Goal: Complete application form: Complete application form

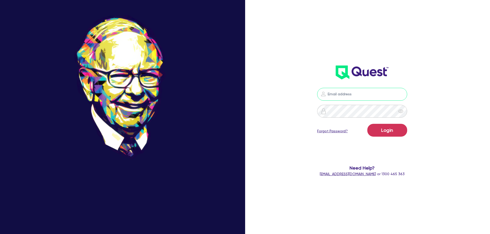
type input "nathan@aimfinancial.com.au"
drag, startPoint x: 386, startPoint y: 127, endPoint x: 371, endPoint y: 140, distance: 20.2
click at [386, 127] on button "Login" at bounding box center [387, 130] width 40 height 13
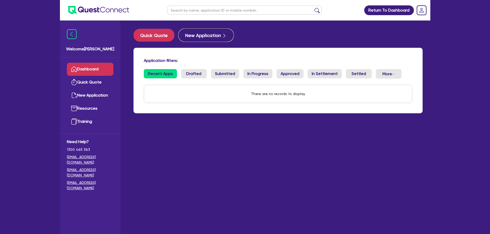
click at [191, 33] on button "New Application" at bounding box center [206, 35] width 55 height 13
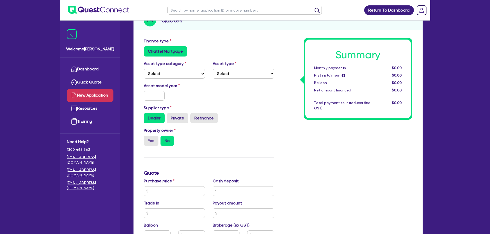
scroll to position [51, 0]
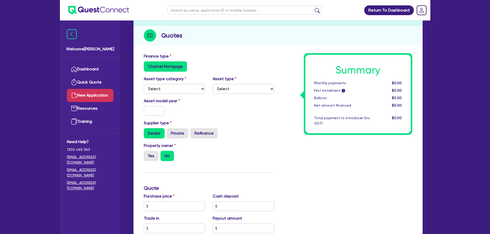
click at [169, 68] on label "Chattel Mortgage" at bounding box center [165, 66] width 43 height 10
click at [147, 65] on input "Chattel Mortgage" at bounding box center [145, 62] width 3 height 3
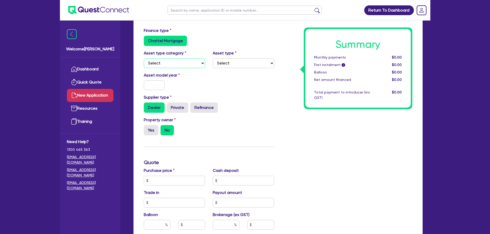
click at [176, 66] on select "Select Cars and light trucks Primary assets Secondary assets Tertiary assets" at bounding box center [174, 63] width 61 height 10
click at [180, 64] on select "Select Cars and light trucks Primary assets Secondary assets Tertiary assets" at bounding box center [174, 63] width 61 height 10
click at [216, 64] on select "Select" at bounding box center [243, 63] width 61 height 10
drag, startPoint x: 216, startPoint y: 64, endPoint x: 209, endPoint y: 64, distance: 7.7
click at [215, 64] on select "Select" at bounding box center [243, 63] width 61 height 10
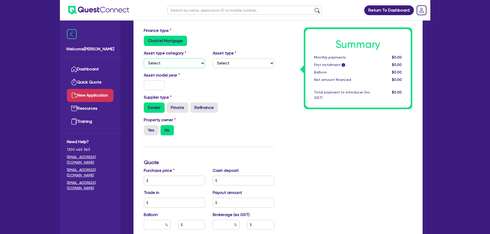
click at [192, 64] on select "Select Cars and light trucks Primary assets Secondary assets Tertiary assets" at bounding box center [174, 63] width 61 height 10
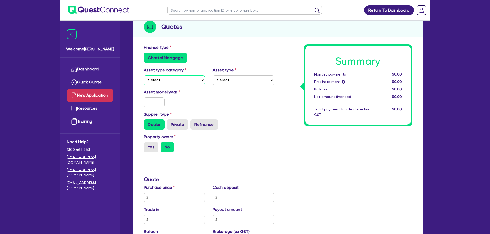
scroll to position [0, 0]
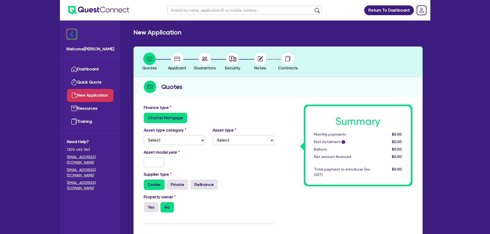
click at [74, 36] on img at bounding box center [72, 34] width 10 height 10
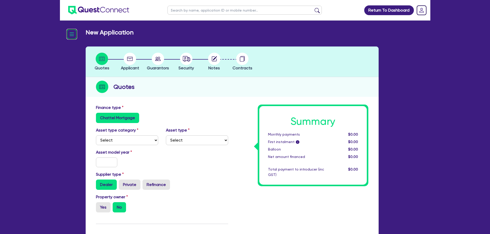
click at [74, 36] on img at bounding box center [72, 34] width 10 height 10
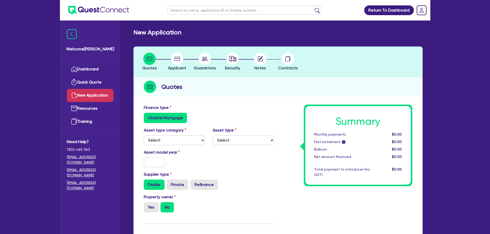
click at [95, 70] on link "Dashboard" at bounding box center [90, 69] width 47 height 13
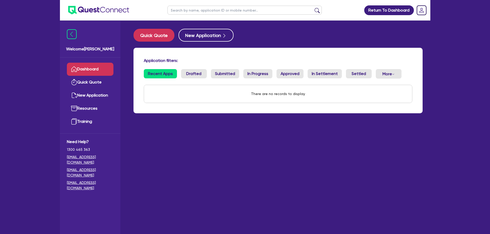
click at [94, 104] on link "Resources" at bounding box center [90, 108] width 47 height 13
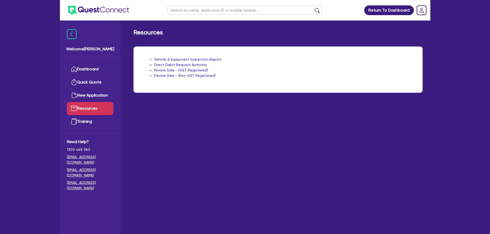
click at [84, 82] on link "Quick Quote" at bounding box center [90, 82] width 47 height 13
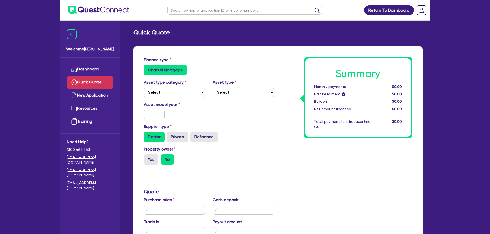
click at [90, 82] on link "Quick Quote" at bounding box center [90, 82] width 47 height 13
click at [156, 88] on select "Select Cars and light trucks Primary assets Secondary assets Tertiary assets" at bounding box center [174, 93] width 61 height 10
select select "PRIMARY_ASSETS"
click at [144, 88] on select "Select Cars and light trucks Primary assets Secondary assets Tertiary assets" at bounding box center [174, 93] width 61 height 10
click at [232, 94] on select "Select Heavy trucks over 4.5 tonne Trailers Bus and coaches Yellow goods and ex…" at bounding box center [243, 93] width 61 height 10
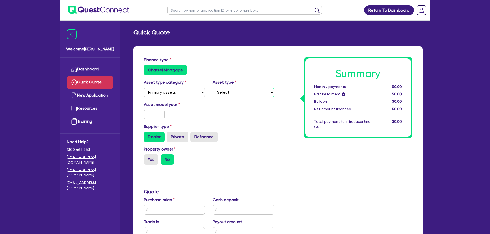
select select "YELLOW_GOODS_AND_EXCAVATORS"
click at [213, 88] on select "Select Heavy trucks over 4.5 tonne Trailers Bus and coaches Yellow goods and ex…" at bounding box center [243, 93] width 61 height 10
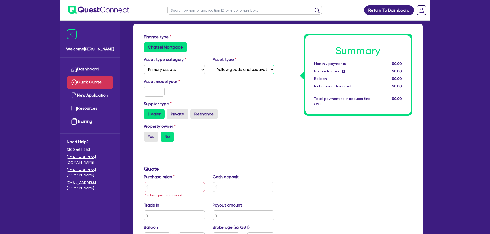
scroll to position [51, 0]
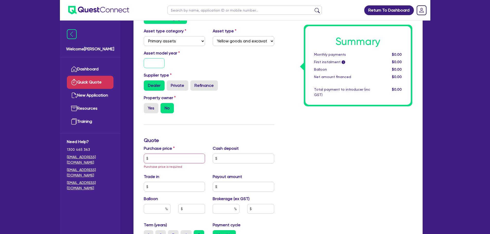
click at [158, 63] on input "text" at bounding box center [154, 63] width 21 height 10
type input "2025"
click at [155, 84] on label "Dealer" at bounding box center [154, 86] width 21 height 10
click at [147, 84] on input "Dealer" at bounding box center [145, 82] width 3 height 3
click at [152, 108] on label "Yes" at bounding box center [151, 108] width 15 height 10
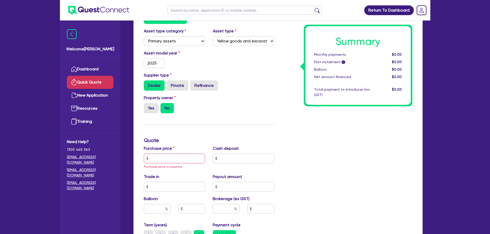
click at [147, 107] on input "Yes" at bounding box center [145, 104] width 3 height 3
radio input "true"
click at [157, 159] on input "text" at bounding box center [174, 159] width 61 height 10
click at [160, 157] on input "text" at bounding box center [174, 159] width 61 height 10
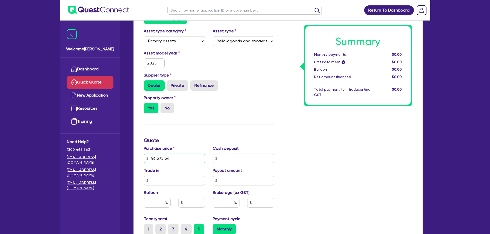
type input "46,575.54"
click at [225, 158] on input "text" at bounding box center [243, 159] width 61 height 10
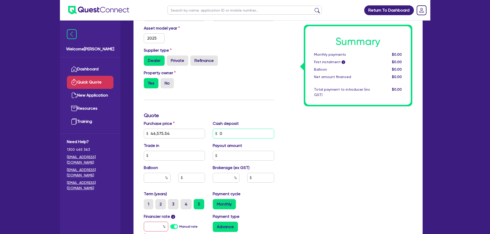
scroll to position [77, 0]
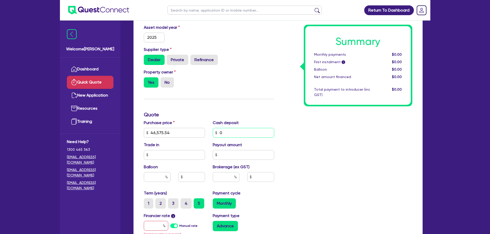
type input "0"
click at [161, 156] on input "text" at bounding box center [174, 155] width 61 height 10
type input "0"
click at [233, 156] on input "text" at bounding box center [243, 155] width 61 height 10
type input "0"
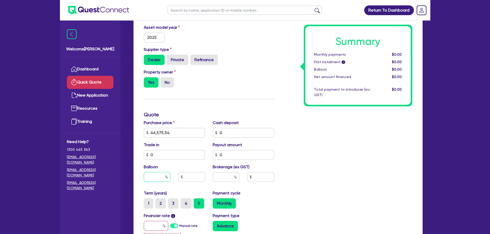
click at [156, 176] on input "text" at bounding box center [157, 177] width 27 height 10
type input "30"
click at [317, 177] on div "Summary Monthly payments $0.00 First instalment i $0.00 Balloon $0.00 Net amoun…" at bounding box center [347, 133] width 138 height 306
click at [221, 176] on input "text" at bounding box center [226, 177] width 27 height 10
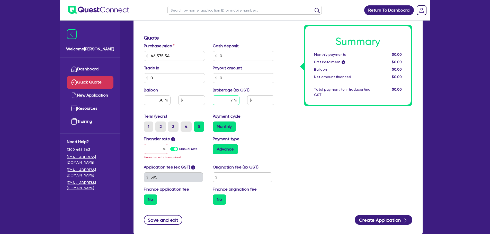
scroll to position [154, 0]
type input "7"
click at [179, 150] on label "Manual rate" at bounding box center [188, 149] width 18 height 5
click at [0, 0] on input "Manual rate" at bounding box center [0, 0] width 0 height 0
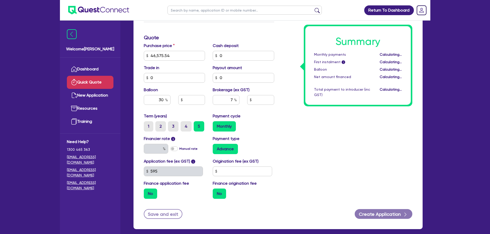
type input "13,972.66"
type input "3,260.29"
type input "17"
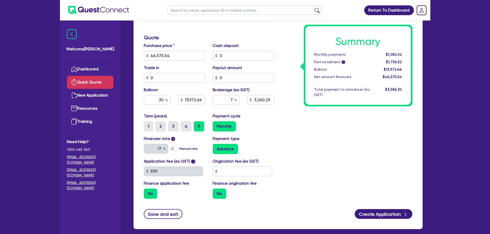
click at [226, 150] on label "Advance" at bounding box center [225, 149] width 25 height 10
click at [216, 147] on input "Advance" at bounding box center [214, 145] width 3 height 3
click at [223, 172] on input "text" at bounding box center [242, 172] width 59 height 10
type input "900"
type input "13,972.66"
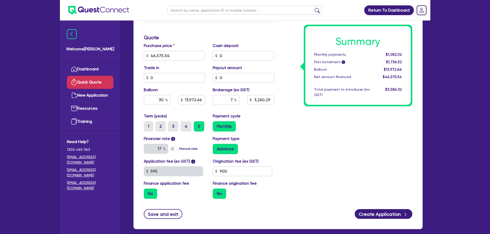
type input "3,260.29"
click at [310, 173] on div "Summary Monthly payments $1,082.02 First instalment i $1,736.52 Balloon $13,972…" at bounding box center [347, 53] width 138 height 301
type input "13,972.66"
type input "3,260.29"
drag, startPoint x: 228, startPoint y: 171, endPoint x: 218, endPoint y: 172, distance: 9.5
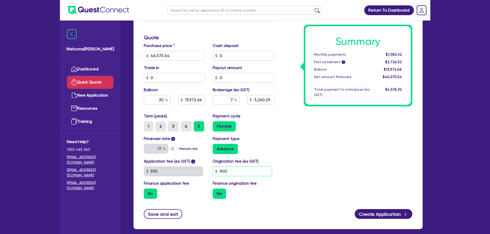
click at [218, 172] on input "900" at bounding box center [242, 172] width 59 height 10
type input "0"
type input "13,972.66"
type input "3,260.29"
click at [310, 166] on div "Summary Monthly payments $1,082.02 First instalment i $2,726.52 Balloon $13,972…" at bounding box center [347, 53] width 138 height 301
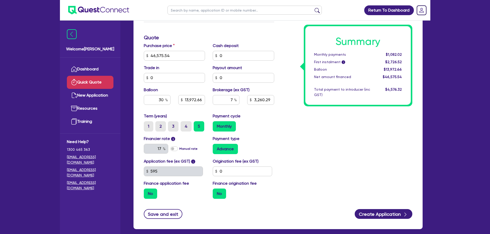
type input "13,972.66"
type input "3,260.29"
click at [233, 102] on input "7" at bounding box center [226, 100] width 27 height 10
type input "10"
type input "13,972.66"
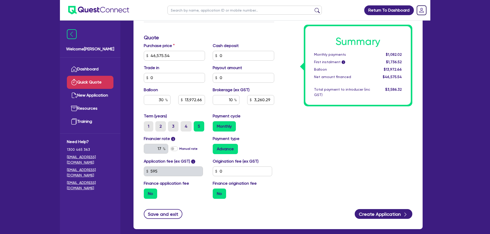
type input "3,260.29"
click at [298, 134] on div "Summary Monthly payments $1,082.02 First instalment i $1,736.52 Balloon $13,972…" at bounding box center [347, 53] width 138 height 301
type input "13,972.66"
type input "4,657.55"
drag, startPoint x: 401, startPoint y: 55, endPoint x: 393, endPoint y: 55, distance: 8.2
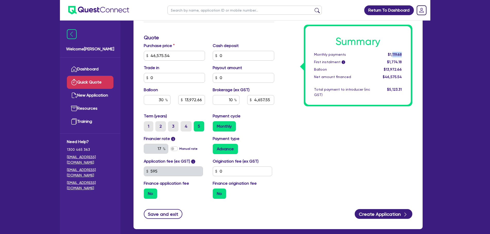
click at [393, 55] on span "$1,119.68" at bounding box center [395, 54] width 14 height 4
click at [348, 130] on div "Summary Monthly payments $1,119.68 First instalment i $1,774.18 Balloon $13,972…" at bounding box center [347, 53] width 138 height 301
click at [247, 173] on input "0" at bounding box center [242, 172] width 59 height 10
type input "13,972.66"
type input "4,657.55"
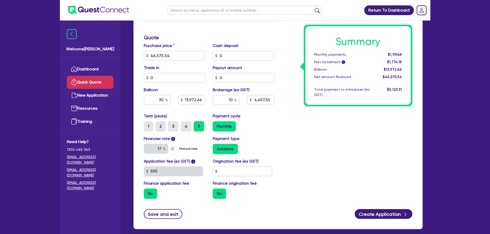
click at [286, 128] on div "Summary Monthly payments $1,119.68 First instalment i $1,774.18 Balloon $13,972…" at bounding box center [347, 53] width 138 height 301
type input "13,972.66"
type input "4,657.55"
drag, startPoint x: 233, startPoint y: 99, endPoint x: 226, endPoint y: 100, distance: 6.7
click at [226, 100] on input "10" at bounding box center [226, 100] width 27 height 10
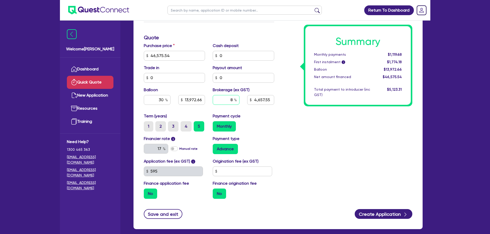
type input "8"
type input "13,972.66"
type input "4,657.55"
type input "13,972.66"
type input "3,726.04"
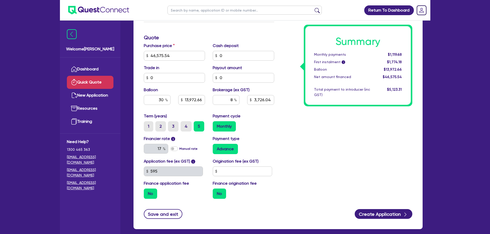
click at [270, 128] on div "Monthly" at bounding box center [243, 126] width 61 height 10
click at [223, 171] on input "text" at bounding box center [242, 172] width 59 height 10
type input "500"
type input "13,972.66"
type input "3,726.04"
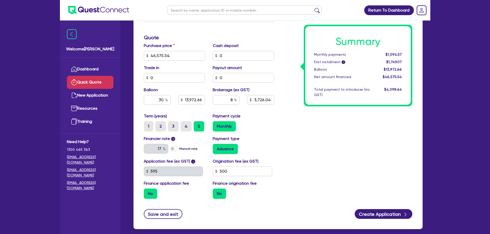
click at [357, 161] on div "Summary Monthly payments $1,094.57 First instalment i $1,749.07 Balloon $13,972…" at bounding box center [347, 53] width 138 height 301
type input "13,972.66"
type input "3,726.04"
drag, startPoint x: 227, startPoint y: 172, endPoint x: 212, endPoint y: 172, distance: 15.7
click at [212, 172] on div "Origination fee (ex GST) 500" at bounding box center [243, 167] width 69 height 18
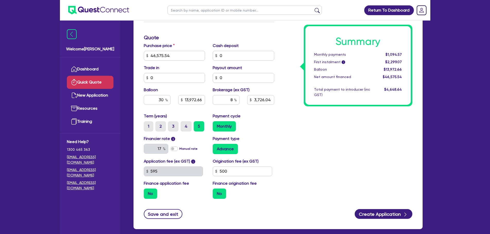
click at [358, 161] on div "Summary Monthly payments $1,094.57 First instalment i $2,299.07 Balloon $13,972…" at bounding box center [347, 53] width 138 height 301
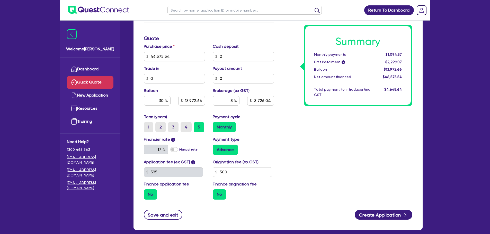
scroll to position [155, 0]
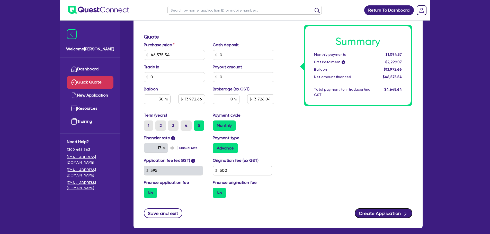
click at [378, 213] on button "Create Application" at bounding box center [384, 214] width 58 height 10
type input "13,972.66"
type input "3,726.04"
type input "13,972.66"
type input "3,726.04"
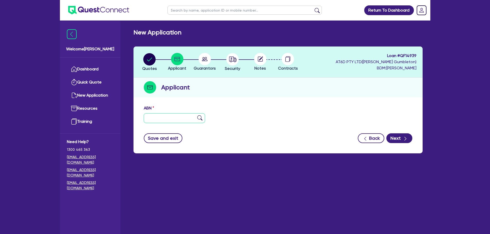
click at [165, 116] on input "text" at bounding box center [174, 118] width 61 height 10
paste input "65 418 171 057"
type input "65 418 171 057"
click at [200, 117] on img at bounding box center [199, 118] width 5 height 5
type input "[PERSON_NAME]"
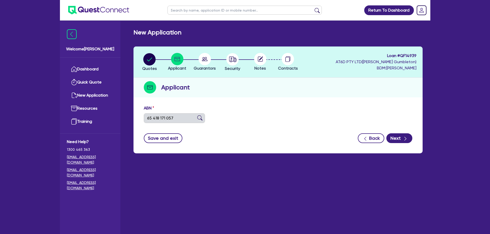
type input "CLEARY EARTHWORKS AND CONCRETING"
select select "SOLE_TRADER"
type input "29/02/2024"
type input "23/06/2025"
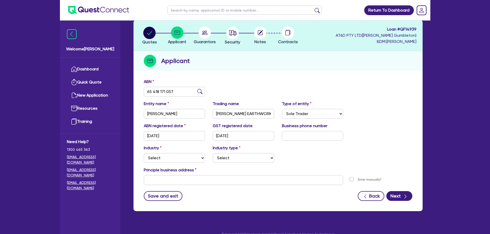
scroll to position [35, 0]
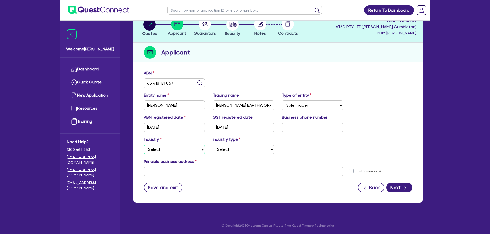
click at [181, 149] on select "Select Accomodation & Food Services Administrative & Support Services Agricultu…" at bounding box center [174, 150] width 61 height 10
select select "BUILDING_CONSTRUCTION"
click at [144, 145] on select "Select Accomodation & Food Services Administrative & Support Services Agricultu…" at bounding box center [174, 150] width 61 height 10
click at [233, 150] on select "Select Trades People Providing Services Direct to Consumers Trades People Provi…" at bounding box center [243, 150] width 61 height 10
select select "BUSINESSES_CONSTRUCTION_SERVICES"
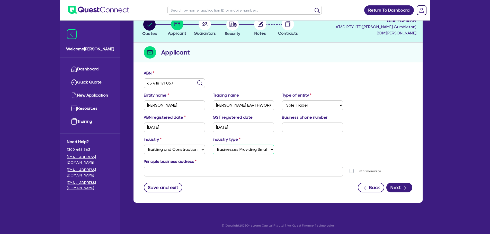
click at [213, 145] on select "Select Trades People Providing Services Direct to Consumers Trades People Provi…" at bounding box center [243, 150] width 61 height 10
click at [182, 172] on input "text" at bounding box center [244, 172] width 200 height 10
paste input "40 Aspera St"
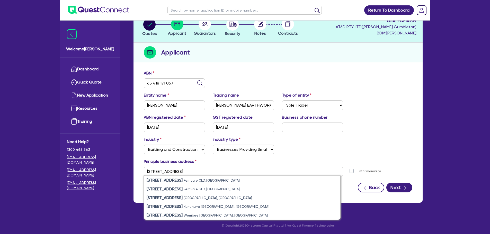
click at [176, 180] on strong "40 Aspera Street" at bounding box center [165, 180] width 36 height 5
type input "40 Aspera St Fernvale QLD 4306"
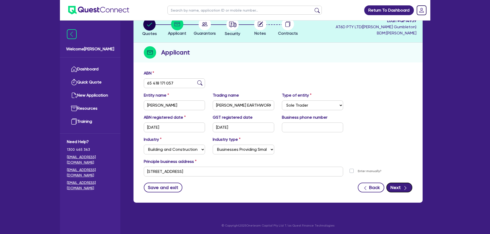
click at [405, 189] on icon "button" at bounding box center [405, 189] width 2 height 4
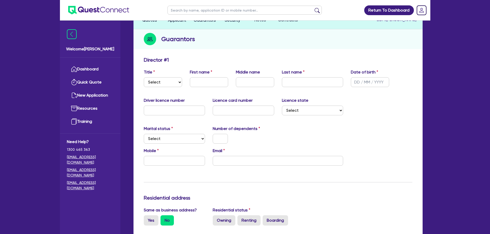
scroll to position [51, 0]
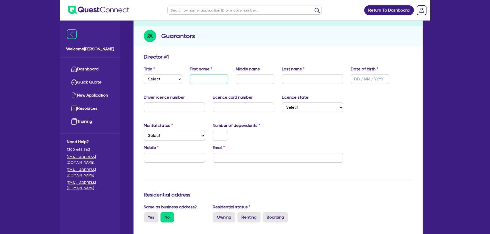
click at [214, 80] on input "text" at bounding box center [209, 79] width 38 height 10
type input "Ryan"
type input "William"
type input "Cleary"
type input "30/12/1977"
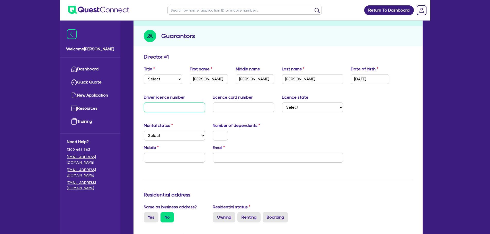
paste input "105696248"
type input "105696248"
paste input "81C01B6D15"
type input "81C01B6D15"
click at [299, 108] on select "Select NSW VIC QLD TAS ACT SA NT WA" at bounding box center [312, 108] width 61 height 10
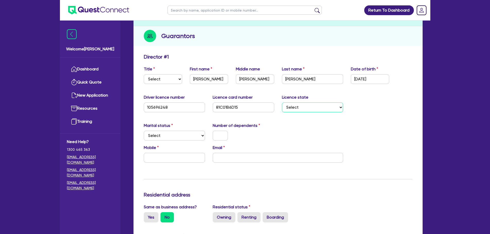
select select "QLD"
click at [282, 103] on select "Select NSW VIC QLD TAS ACT SA NT WA" at bounding box center [312, 108] width 61 height 10
click at [187, 139] on select "Select Single Married De Facto / Partner" at bounding box center [174, 136] width 61 height 10
select select "SINGLE"
click at [144, 131] on select "Select Single Married De Facto / Partner" at bounding box center [174, 136] width 61 height 10
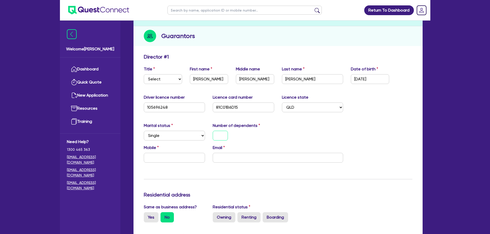
click at [220, 137] on input "text" at bounding box center [220, 136] width 15 height 10
click at [172, 161] on input "text" at bounding box center [174, 158] width 61 height 10
click at [399, 126] on div "Marital status Select Single Married De Facto / Partner Number of dependents 0" at bounding box center [278, 134] width 276 height 22
click at [177, 156] on input "text" at bounding box center [174, 158] width 61 height 10
paste input "0457 085 876"
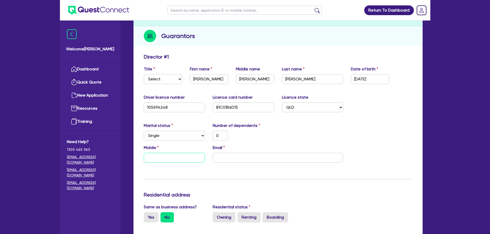
type input "0"
type input "0457 085 876"
click at [300, 160] on input "email" at bounding box center [278, 158] width 130 height 10
paste input "ryancleary77@gmail.com"
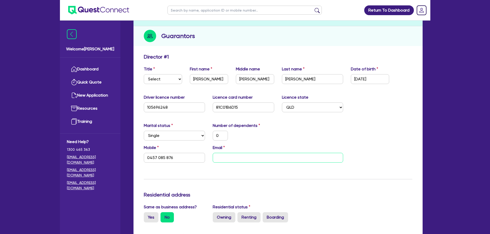
type input "0"
type input "0457 085 876"
type input "ryancleary77@gmail.com"
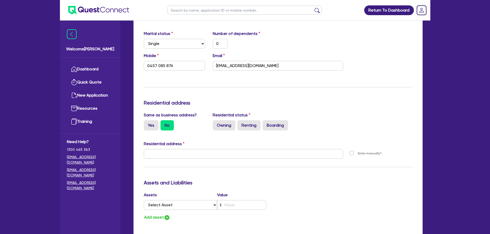
scroll to position [154, 0]
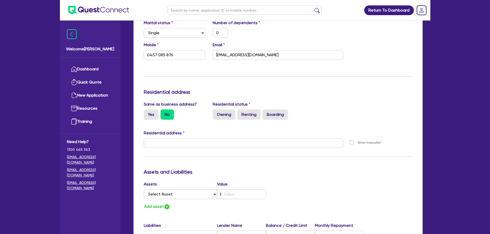
click at [152, 113] on label "Yes" at bounding box center [151, 115] width 15 height 10
click at [147, 113] on input "Yes" at bounding box center [145, 111] width 3 height 3
radio input "true"
type input "0"
type input "0457 085 876"
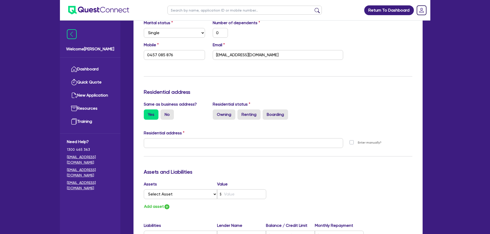
type input "40 Aspera St Fernvale QLD 4306"
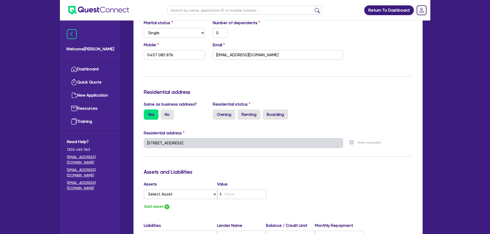
click at [224, 114] on label "Owning" at bounding box center [224, 115] width 23 height 10
click at [216, 113] on input "Owning" at bounding box center [214, 111] width 3 height 3
radio input "true"
type input "0"
type input "0457 085 876"
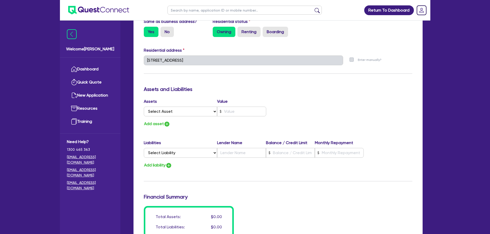
scroll to position [257, 0]
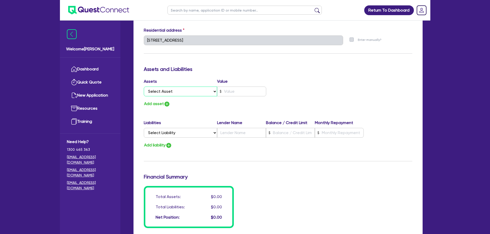
click at [167, 91] on select "Select Asset Cash Property Investment property Vehicle Truck Trailer Equipment …" at bounding box center [181, 92] width 74 height 10
select select "PROPERTY"
click at [144, 87] on select "Select Asset Cash Property Investment property Vehicle Truck Trailer Equipment …" at bounding box center [181, 92] width 74 height 10
type input "0"
type input "0457 085 876"
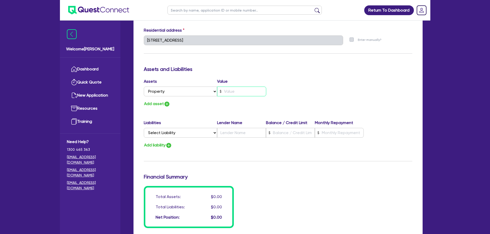
click at [242, 92] on input "text" at bounding box center [241, 92] width 49 height 10
type input "0"
type input "0457 085 876"
type input "7"
type input "0"
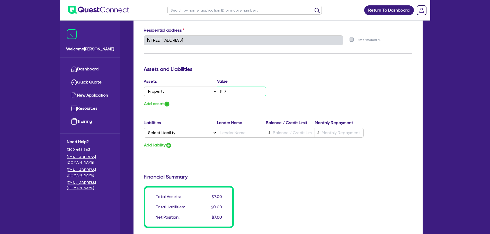
type input "0457 085 876"
type input "75"
type input "0"
type input "0457 085 876"
type input "750"
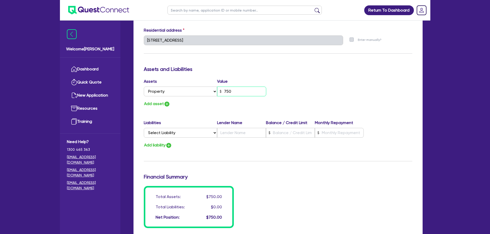
type input "0"
type input "0457 085 876"
type input "7,500"
type input "0"
type input "0457 085 876"
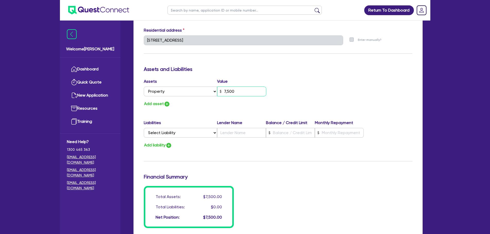
type input "75,000"
type input "0"
type input "0457 085 876"
type input "750,000"
click at [165, 104] on img "button" at bounding box center [167, 104] width 6 height 6
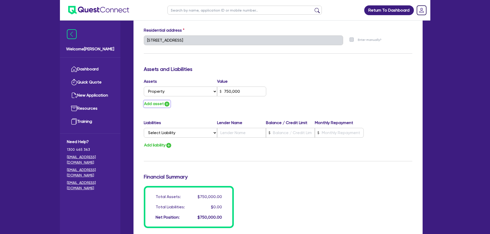
type input "0"
type input "0457 085 876"
type input "750,000"
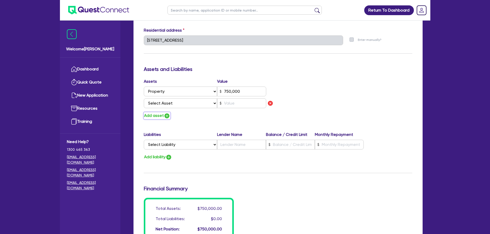
click at [168, 116] on img "button" at bounding box center [167, 116] width 6 height 6
type input "0"
type input "0457 085 876"
type input "750,000"
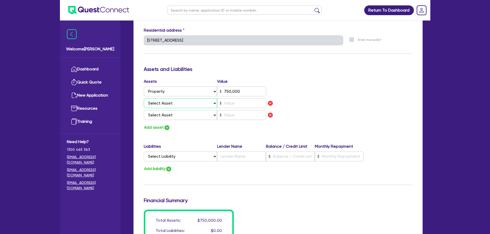
click at [171, 105] on select "Select Asset Cash Property Investment property Vehicle Truck Trailer Equipment …" at bounding box center [181, 104] width 74 height 10
select select "TRUCK"
click at [144, 99] on select "Select Asset Cash Property Investment property Vehicle Truck Trailer Equipment …" at bounding box center [181, 104] width 74 height 10
type input "0"
type input "0457 085 876"
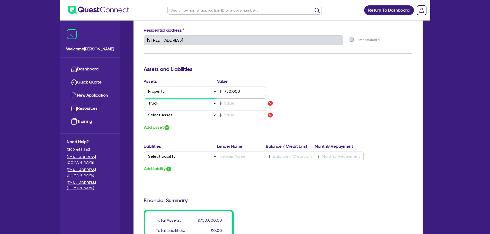
type input "750,000"
click at [228, 103] on input "text" at bounding box center [241, 104] width 49 height 10
type input "0"
type input "0457 085 876"
type input "750,000"
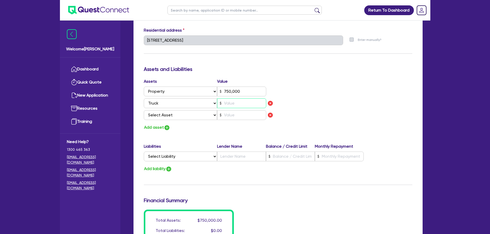
type input "2"
type input "0"
type input "0457 085 876"
type input "750,000"
type input "26"
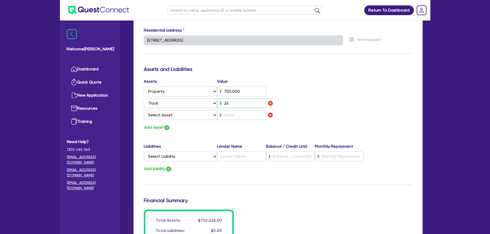
type input "0"
type input "0457 085 876"
type input "750,000"
type input "260"
type input "0"
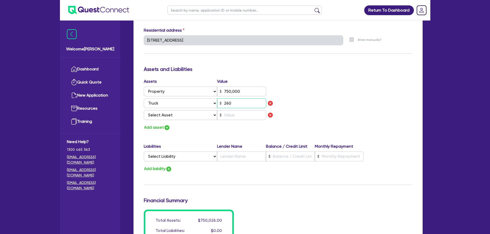
type input "0457 085 876"
type input "750,000"
type input "2,600"
type input "0"
type input "0457 085 876"
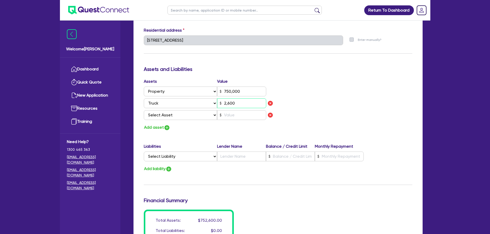
type input "750,000"
type input "26,000"
click at [184, 117] on select "Select Asset Cash Property Investment property Vehicle Truck Trailer Equipment …" at bounding box center [181, 115] width 74 height 10
select select "VEHICLE"
click at [144, 110] on select "Select Asset Cash Property Investment property Vehicle Truck Trailer Equipment …" at bounding box center [181, 115] width 74 height 10
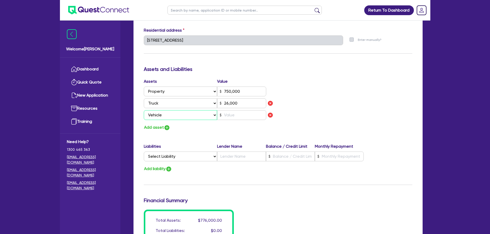
type input "0"
type input "0457 085 876"
type input "750,000"
type input "26,000"
click at [237, 116] on input "text" at bounding box center [241, 115] width 49 height 10
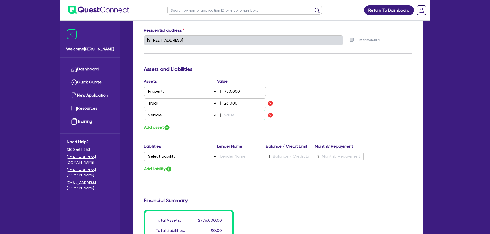
type input "0"
type input "0457 085 876"
type input "750,000"
type input "26,000"
type input "1"
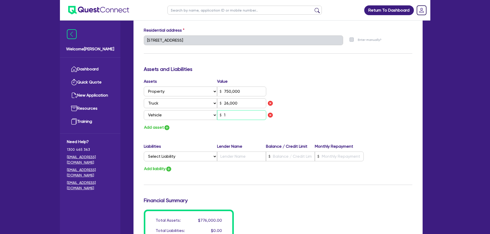
type input "0"
type input "0457 085 876"
type input "750,000"
type input "26,000"
type input "15"
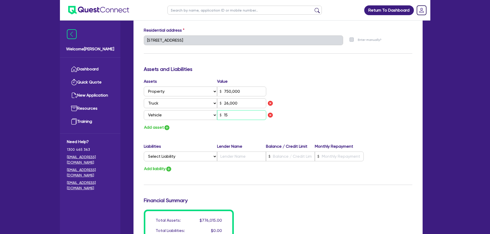
type input "0"
type input "0457 085 876"
type input "750,000"
type input "26,000"
type input "150"
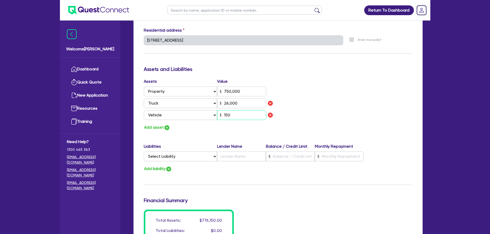
type input "0"
type input "0457 085 876"
type input "750,000"
type input "26,000"
type input "1,500"
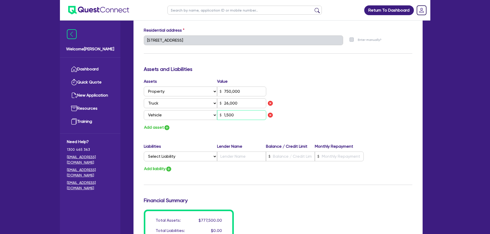
type input "0"
type input "0457 085 876"
type input "750,000"
type input "26,000"
type input "15,000"
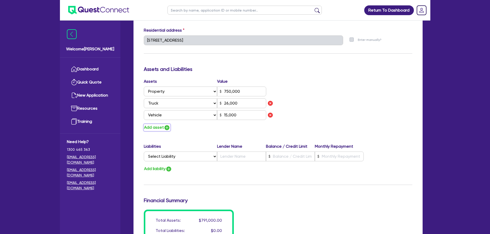
click at [156, 128] on button "Add asset" at bounding box center [157, 127] width 26 height 7
type input "0"
type input "0457 085 876"
type input "750,000"
type input "26,000"
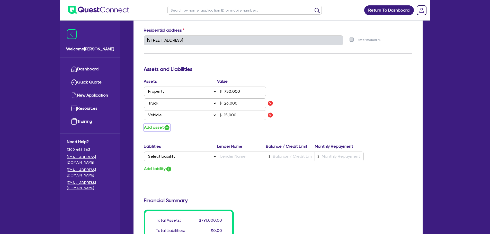
type input "15,000"
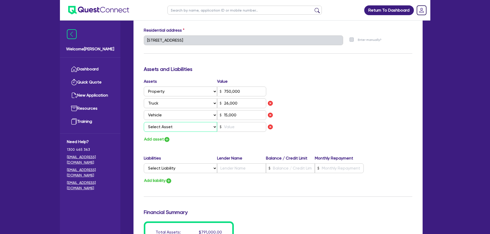
click at [163, 129] on select "Select Asset Cash Property Investment property Vehicle Truck Trailer Equipment …" at bounding box center [181, 127] width 74 height 10
select select "EQUIPMENT"
click at [144, 122] on select "Select Asset Cash Property Investment property Vehicle Truck Trailer Equipment …" at bounding box center [181, 127] width 74 height 10
type input "0"
type input "0457 085 876"
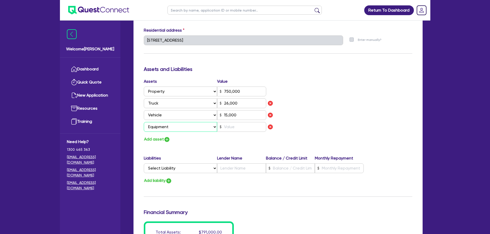
type input "750,000"
type input "26,000"
type input "15,000"
click at [235, 128] on input "text" at bounding box center [241, 127] width 49 height 10
type input "0"
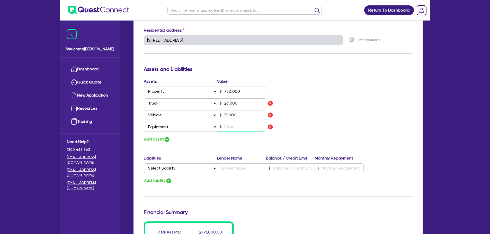
type input "0457 085 876"
type input "750,000"
type input "26,000"
type input "15,000"
type input "3"
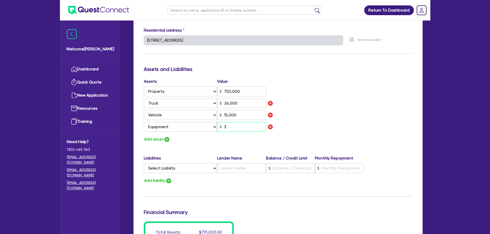
type input "0"
type input "0457 085 876"
type input "750,000"
type input "26,000"
type input "15,000"
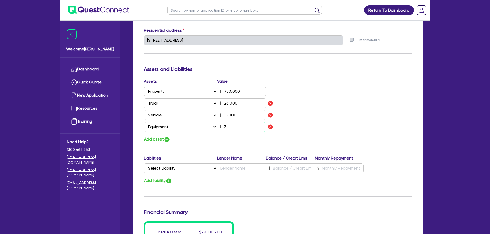
type input "35"
type input "0"
type input "0457 085 876"
type input "750,000"
type input "26,000"
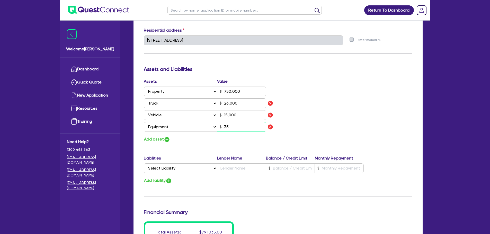
type input "15,000"
type input "350"
type input "0"
type input "0457 085 876"
type input "750,000"
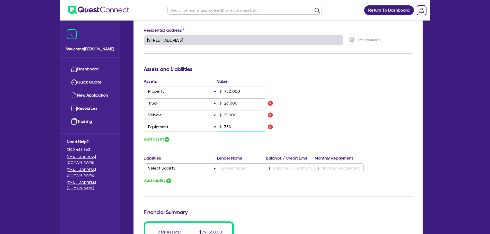
type input "26,000"
type input "15,000"
type input "3,500"
type input "0"
type input "0457 085 876"
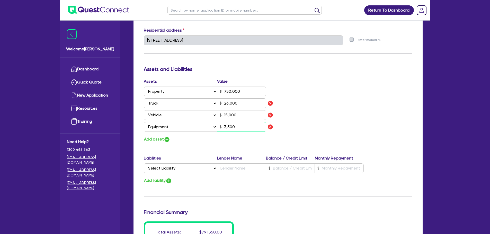
type input "750,000"
type input "26,000"
type input "15,000"
type input "35,000"
click at [165, 139] on img "button" at bounding box center [167, 140] width 6 height 6
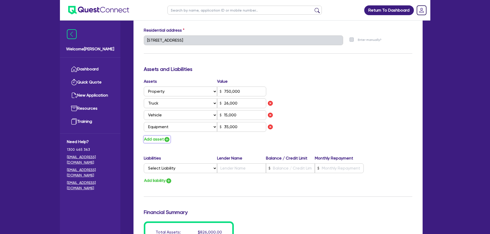
type input "0"
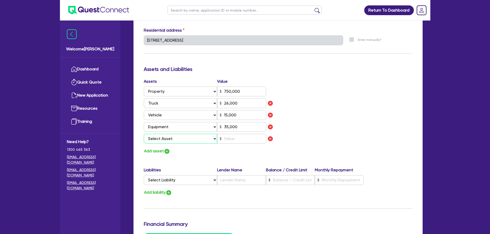
click at [167, 140] on select "Select Asset Cash Property Investment property Vehicle Truck Trailer Equipment …" at bounding box center [181, 139] width 74 height 10
click at [144, 134] on select "Select Asset Cash Property Investment property Vehicle Truck Trailer Equipment …" at bounding box center [181, 139] width 74 height 10
click at [236, 140] on input "text" at bounding box center [241, 139] width 49 height 10
click at [328, 139] on div "Assets Value Select Asset Cash Property Investment property Vehicle Truck Trail…" at bounding box center [278, 116] width 276 height 76
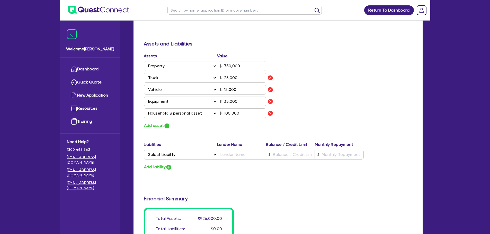
scroll to position [283, 0]
click at [154, 125] on button "Add asset" at bounding box center [157, 125] width 26 height 7
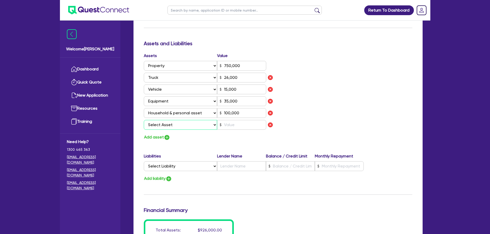
click at [165, 124] on select "Select Asset Cash Property Investment property Vehicle Truck Trailer Equipment …" at bounding box center [181, 125] width 74 height 10
click at [269, 125] on img "button" at bounding box center [270, 125] width 6 height 6
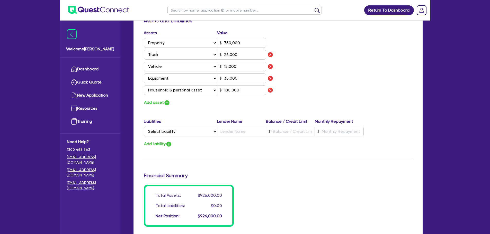
scroll to position [334, 0]
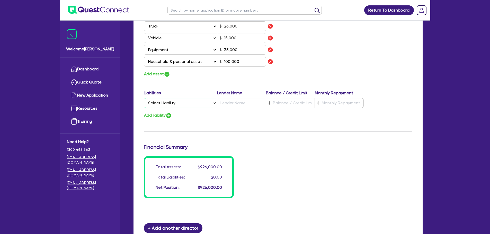
click at [164, 103] on select "Select Liability Credit card Mortgage Investment property loan Vehicle loan Tru…" at bounding box center [180, 103] width 73 height 10
click at [144, 98] on select "Select Liability Credit card Mortgage Investment property loan Vehicle loan Tru…" at bounding box center [180, 103] width 73 height 10
click at [245, 103] on input "text" at bounding box center [241, 103] width 49 height 10
click at [297, 104] on input "text" at bounding box center [290, 103] width 49 height 10
click at [347, 105] on input "text" at bounding box center [339, 103] width 49 height 10
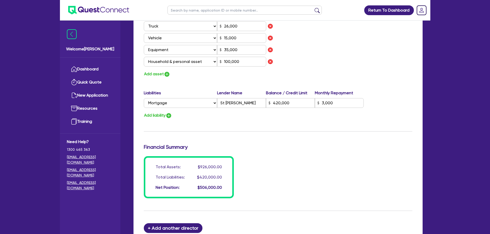
click at [337, 117] on div "Add liability" at bounding box center [278, 115] width 276 height 7
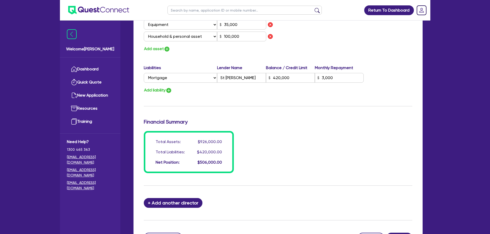
scroll to position [358, 0]
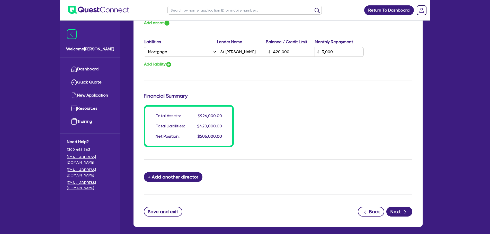
scroll to position [410, 0]
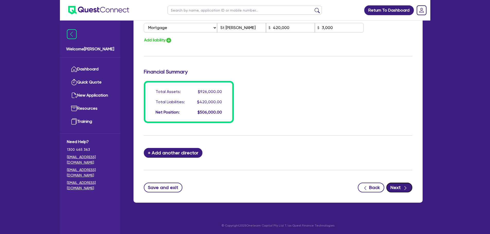
click at [403, 186] on div "button" at bounding box center [406, 187] width 6 height 6
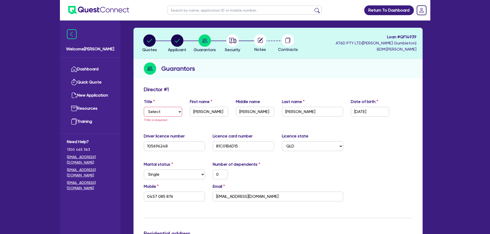
scroll to position [0, 0]
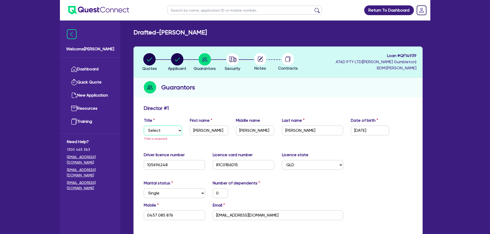
click at [159, 132] on select "Select Mr Mrs Ms Miss Dr" at bounding box center [163, 131] width 38 height 10
click at [144, 126] on select "Select Mr Mrs Ms Miss Dr" at bounding box center [163, 131] width 38 height 10
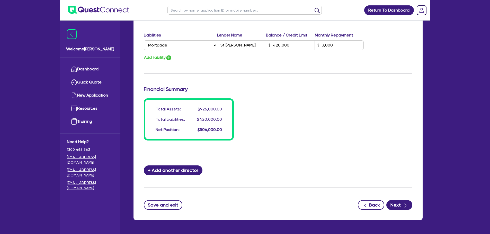
scroll to position [410, 0]
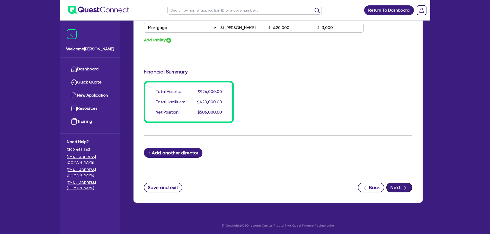
click at [401, 188] on button "Next" at bounding box center [399, 188] width 26 height 10
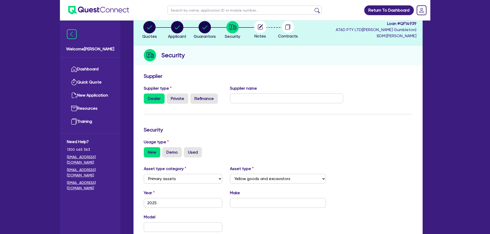
scroll to position [77, 0]
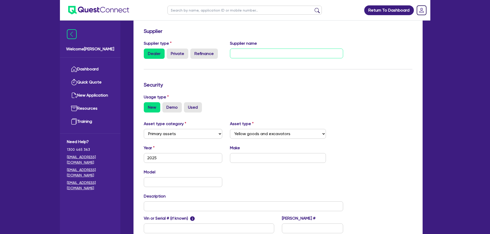
click at [276, 52] on input "text" at bounding box center [286, 54] width 113 height 10
click at [296, 50] on input "text" at bounding box center [286, 54] width 113 height 10
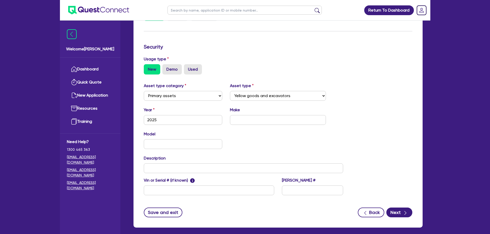
scroll to position [129, 0]
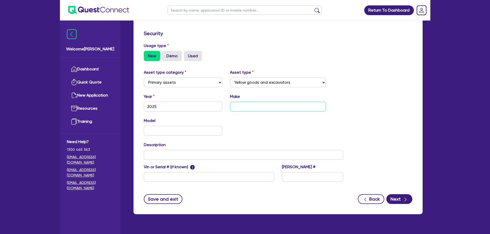
click at [257, 108] on input "text" at bounding box center [278, 107] width 96 height 10
click at [181, 154] on input "text" at bounding box center [244, 155] width 200 height 10
paste input "Includes 2.3 ton digger, dual axle, 4 wheel, electric brakes, full hot-dipped g…"
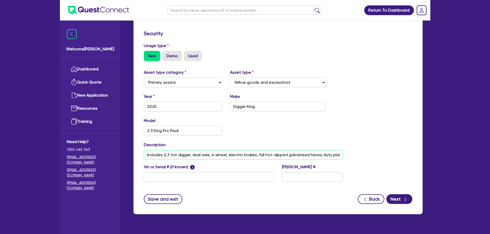
scroll to position [0, 502]
click at [251, 154] on input "Includes 2.3 ton digger, dual axle, 4 wheel, electric brakes, full hot-dipped g…" at bounding box center [244, 155] width 200 height 10
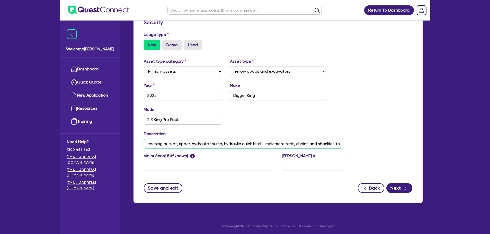
scroll to position [140, 0]
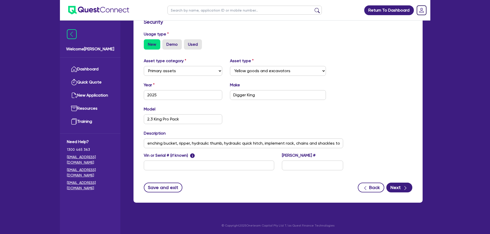
click at [381, 137] on div "Asset type category Select Cars and light trucks Primary assets Secondary asset…" at bounding box center [278, 117] width 276 height 119
click at [402, 191] on button "Next" at bounding box center [399, 188] width 26 height 10
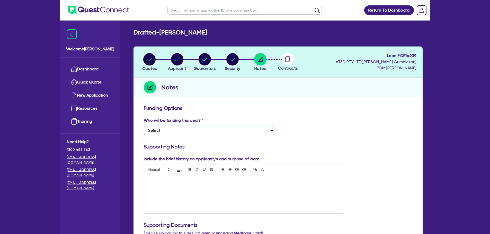
click at [181, 130] on select "Select I want Quest to fund 100% I will fund 100% I will co-fund with Quest Oth…" at bounding box center [209, 131] width 130 height 10
click at [144, 126] on select "Select I want Quest to fund 100% I will fund 100% I will co-fund with Quest Oth…" at bounding box center [209, 131] width 130 height 10
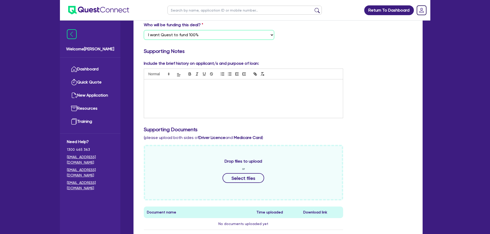
scroll to position [103, 0]
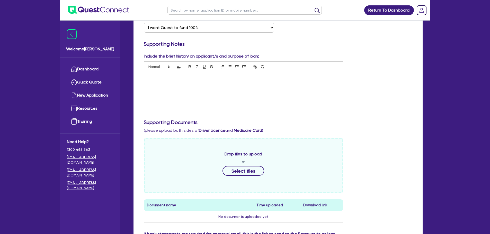
click at [171, 81] on div at bounding box center [243, 91] width 199 height 39
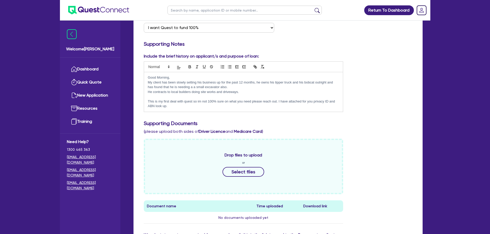
click at [199, 102] on p "This is my first deal with quest so im not 100% sure on what you need please re…" at bounding box center [243, 104] width 191 height 10
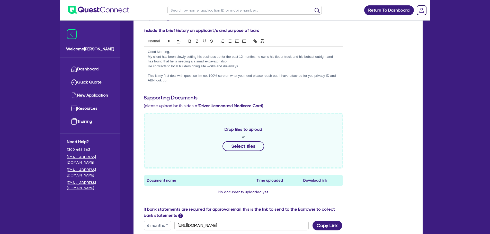
click at [330, 75] on p "This is my first deal with quest so I'm not 100% sure on what you need please r…" at bounding box center [243, 79] width 191 height 10
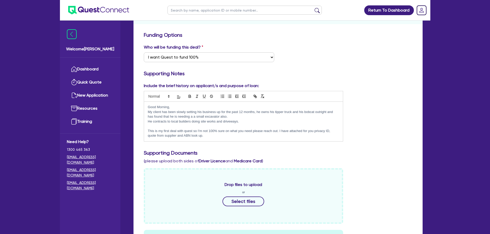
scroll to position [77, 0]
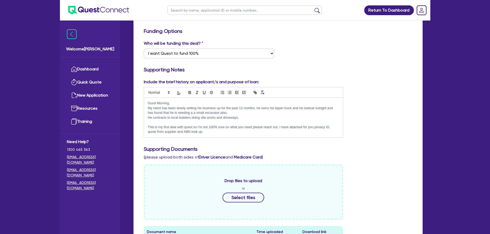
drag, startPoint x: 246, startPoint y: 118, endPoint x: 249, endPoint y: 118, distance: 3.1
click at [246, 118] on p "He contracts to local builders doing site works and driveways." at bounding box center [243, 118] width 191 height 5
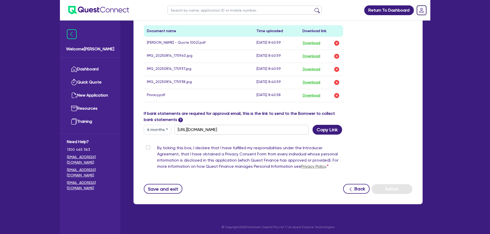
scroll to position [280, 0]
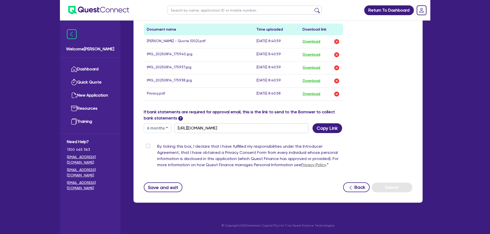
click at [146, 146] on div "By ticking this box, I declare that I have fulfilled my responsibilities under …" at bounding box center [244, 157] width 200 height 27
click at [157, 146] on label "By ticking this box, I declare that I have fulfilled my responsibilities under …" at bounding box center [250, 157] width 186 height 27
click at [147, 146] on input "By ticking this box, I declare that I have fulfilled my responsibilities under …" at bounding box center [146, 146] width 4 height 5
click at [389, 189] on button "Submit" at bounding box center [392, 188] width 41 height 10
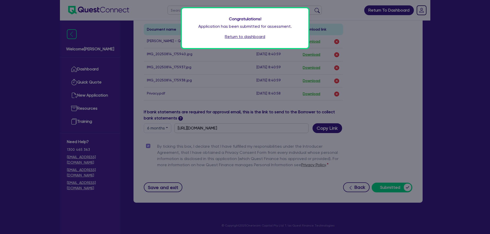
click at [256, 36] on link "Return to dashboard" at bounding box center [245, 37] width 40 height 6
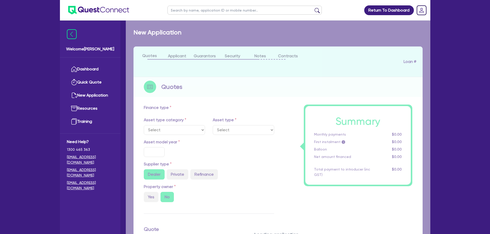
select select "PRIMARY_ASSETS"
type input "2025"
radio input "true"
type input "46,575.54"
type input "30"
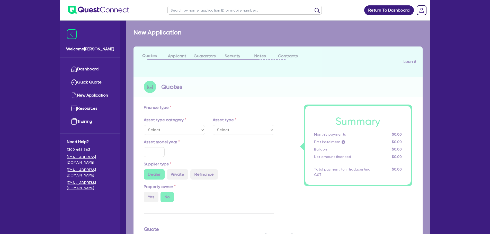
type input "13,972.66"
type input "8"
type input "3,726.04"
type input "17"
type input "500"
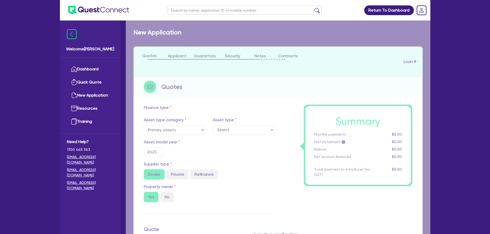
select select "YELLOW_GOODS_AND_EXCAVATORS"
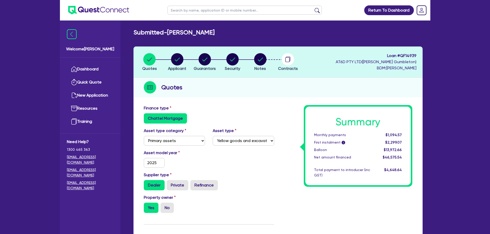
click at [380, 12] on link "Return To Dashboard" at bounding box center [389, 10] width 50 height 10
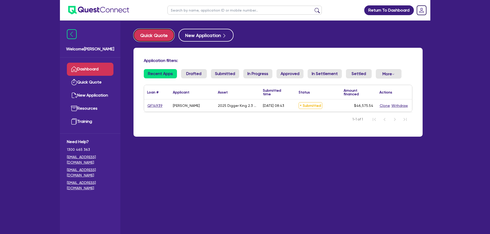
click at [150, 34] on button "Quick Quote" at bounding box center [154, 35] width 41 height 13
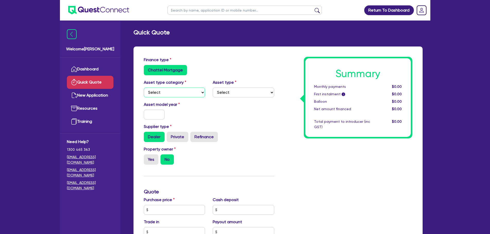
click at [169, 94] on select "Select Cars and light trucks Primary assets Secondary assets Tertiary assets" at bounding box center [174, 93] width 61 height 10
select select "CARS_AND_LIGHT_TRUCKS"
click at [144, 88] on select "Select Cars and light trucks Primary assets Secondary assets Tertiary assets" at bounding box center [174, 93] width 61 height 10
click at [219, 92] on select "Select Passenger vehicles Vans and utes Light trucks up to 4.5 tonne" at bounding box center [243, 93] width 61 height 10
select select "PASSENGER_VEHICLES"
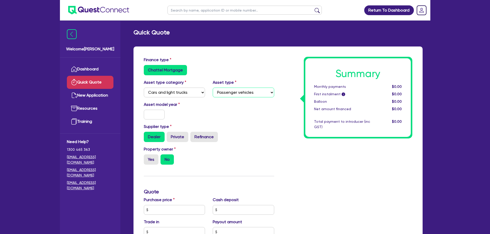
click at [213, 88] on select "Select Passenger vehicles Vans and utes Light trucks up to 4.5 tonne" at bounding box center [243, 93] width 61 height 10
click at [158, 114] on input "text" at bounding box center [154, 115] width 21 height 10
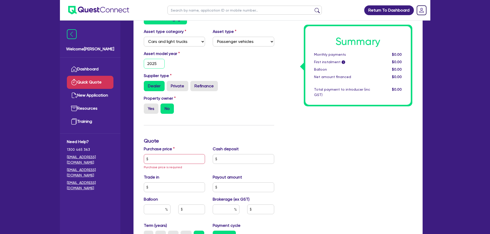
scroll to position [51, 0]
type input "2025"
click at [185, 88] on label "Private" at bounding box center [178, 86] width 22 height 10
click at [170, 84] on input "Private" at bounding box center [168, 82] width 3 height 3
radio input "true"
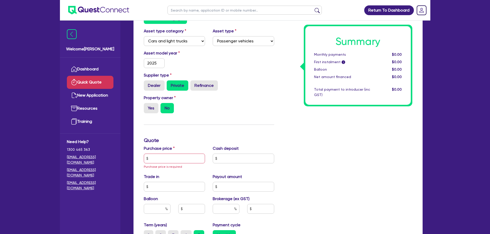
click at [152, 110] on label "Yes" at bounding box center [151, 108] width 15 height 10
click at [147, 107] on input "Yes" at bounding box center [145, 104] width 3 height 3
radio input "true"
click at [162, 158] on input "text" at bounding box center [174, 159] width 61 height 10
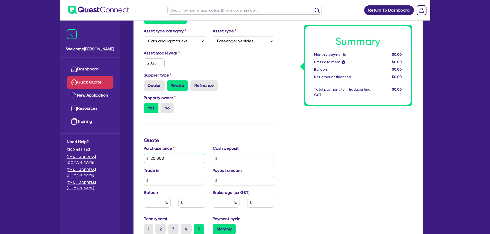
type input "20,000"
click at [255, 159] on input "text" at bounding box center [243, 159] width 61 height 10
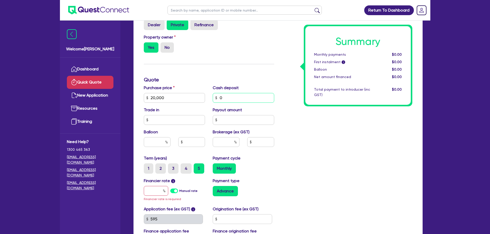
scroll to position [129, 0]
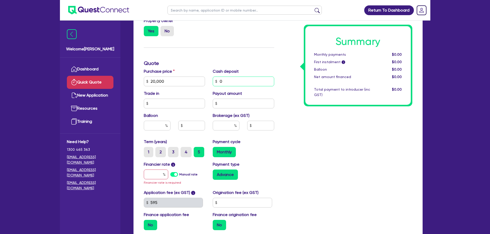
type input "0"
click at [186, 98] on div "Trade in" at bounding box center [174, 100] width 69 height 18
click at [190, 103] on input "text" at bounding box center [174, 104] width 61 height 10
type input "0"
click at [225, 104] on input "text" at bounding box center [243, 104] width 61 height 10
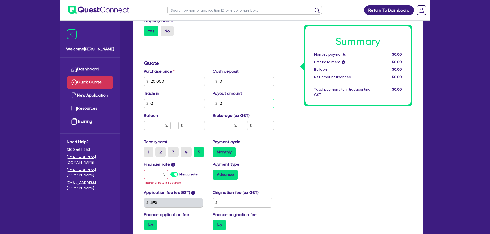
type input "0"
click at [160, 127] on input "text" at bounding box center [157, 126] width 27 height 10
type input "0"
click at [227, 126] on input "text" at bounding box center [226, 126] width 27 height 10
type input "8"
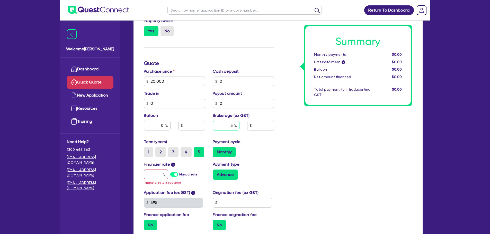
type input "5"
click at [258, 140] on div "Payment cycle Monthly" at bounding box center [243, 148] width 69 height 19
click at [199, 154] on label "5" at bounding box center [199, 152] width 11 height 10
click at [197, 150] on input "5" at bounding box center [195, 148] width 3 height 3
click at [224, 155] on label "Monthly" at bounding box center [224, 152] width 23 height 10
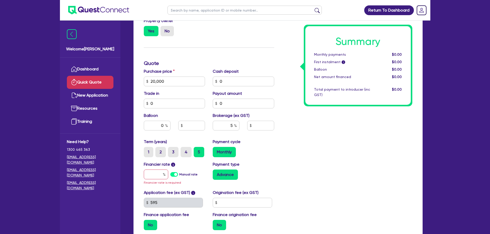
click at [216, 150] on input "Monthly" at bounding box center [214, 148] width 3 height 3
click at [179, 176] on label "Manual rate" at bounding box center [188, 174] width 18 height 5
click at [0, 0] on input "Manual rate" at bounding box center [0, 0] width 0 height 0
type input "1,000"
type input "17"
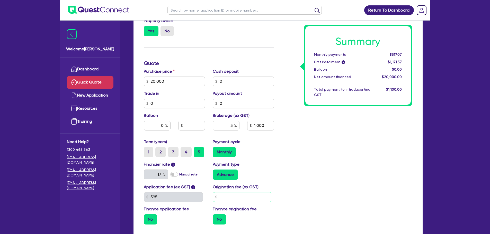
click at [230, 197] on input "text" at bounding box center [242, 197] width 59 height 10
type input "900"
click at [344, 159] on div "Summary Monthly payments Calculating... First instalment i Calculating... Ballo…" at bounding box center [347, 78] width 138 height 301
type input "1,000"
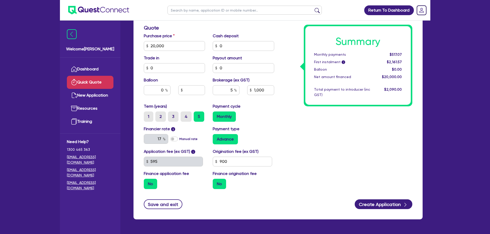
scroll to position [181, 0]
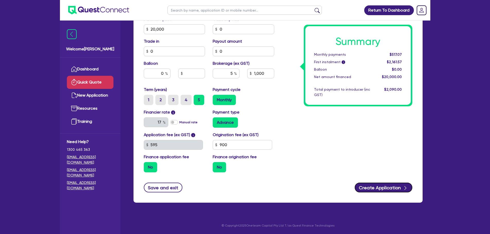
click at [381, 185] on button "Create Application" at bounding box center [384, 188] width 58 height 10
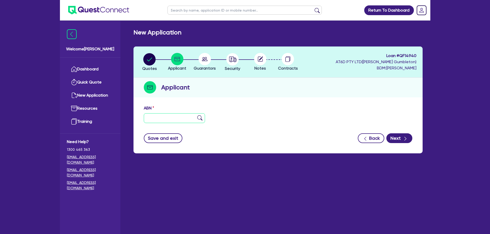
click at [169, 119] on input "text" at bounding box center [174, 118] width 61 height 10
paste input "48 057 131 489"
type input "48 057 131 489"
click at [199, 117] on img at bounding box center [199, 118] width 5 height 5
type input "HERRAMAN, [PERSON_NAME]"
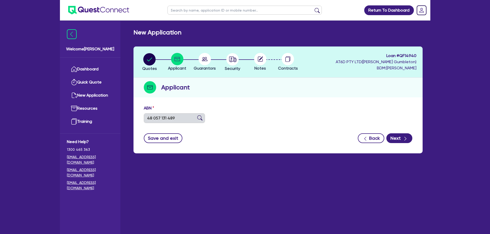
select select "SOLE_TRADER"
type input "21/07/2025"
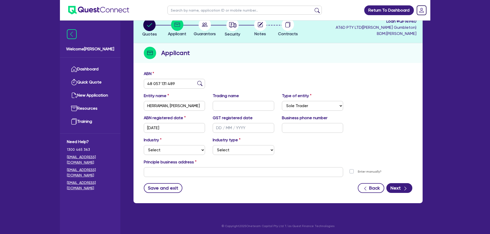
scroll to position [35, 0]
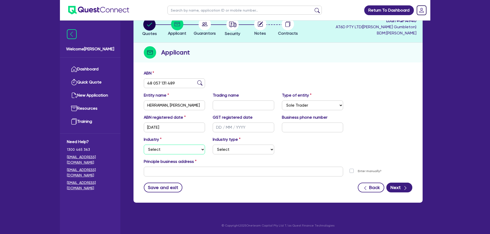
click at [166, 147] on select "Select Accomodation & Food Services Administrative & Support Services Agricultu…" at bounding box center [174, 150] width 61 height 10
click at [144, 145] on select "Select Accomodation & Food Services Administrative & Support Services Agricultu…" at bounding box center [174, 150] width 61 height 10
click at [189, 148] on select "Select Accomodation & Food Services Administrative & Support Services Agricultu…" at bounding box center [174, 150] width 61 height 10
select select "HEALTH_BEAUTY"
click at [144, 145] on select "Select Accomodation & Food Services Administrative & Support Services Agricultu…" at bounding box center [174, 150] width 61 height 10
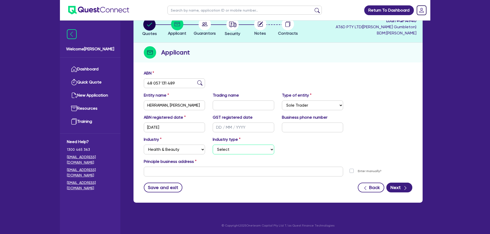
click at [221, 148] on select "Select Chiropractic, Osteopathic Services Cosmetics Supplies Day Spas, Health R…" at bounding box center [243, 150] width 61 height 10
select select "OTHER_HEALTH_BEAUTY"
click at [213, 145] on select "Select Chiropractic, Osteopathic Services Cosmetics Supplies Day Spas, Health R…" at bounding box center [243, 150] width 61 height 10
click at [192, 151] on select "Select Accomodation & Food Services Administrative & Support Services Agricultu…" at bounding box center [174, 150] width 61 height 10
select select "PROFESSIONAL"
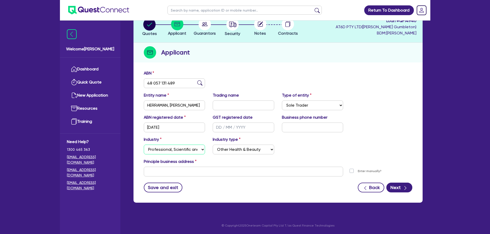
click at [144, 145] on select "Select Accomodation & Food Services Administrative & Support Services Agricultu…" at bounding box center [174, 150] width 61 height 10
select select
click at [246, 150] on select "Select Scientists Accountants Advertising & Marketing Specialists Lawyers & Sol…" at bounding box center [243, 150] width 61 height 10
drag, startPoint x: 264, startPoint y: 140, endPoint x: 250, endPoint y: 140, distance: 14.2
click at [264, 140] on div "Industry type Select Scientists Accountants Advertising & Marketing Specialists…" at bounding box center [243, 146] width 69 height 18
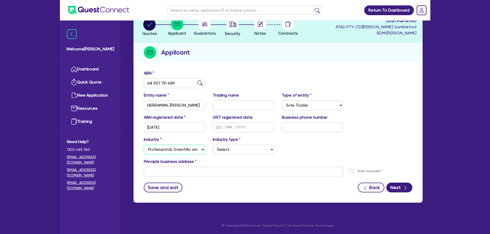
click at [170, 148] on select "Select Accomodation & Food Services Administrative & Support Services Agricultu…" at bounding box center [174, 150] width 61 height 10
select select "RETAIL_WHOLESALE_TRADE"
click at [144, 145] on select "Select Accomodation & Food Services Administrative & Support Services Agricultu…" at bounding box center [174, 150] width 61 height 10
select select
click at [235, 144] on div "Industry type Select Electrical, Electronic & Whitegoods Floor Coverings, Furni…" at bounding box center [243, 146] width 69 height 18
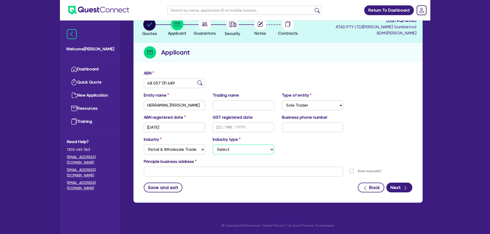
click at [235, 148] on select "Select Electrical, Electronic & Whitegoods Floor Coverings, Furniture & Housewa…" at bounding box center [243, 150] width 61 height 10
click at [196, 65] on div "Quotes Applicant Guarantors Security Notes Contracts Loan # QF14940 AT6D PTY LT…" at bounding box center [278, 107] width 289 height 191
click at [174, 150] on select "Select Accomodation & Food Services Administrative & Support Services Agricultu…" at bounding box center [174, 150] width 61 height 10
select select "HEALTH_BEAUTY"
click at [144, 145] on select "Select Accomodation & Food Services Administrative & Support Services Agricultu…" at bounding box center [174, 150] width 61 height 10
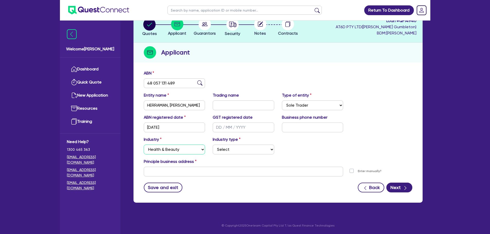
select select "OTHER_HEALTH_BEAUTY"
click at [199, 172] on input "text" at bounding box center [244, 172] width 200 height 10
paste input "2 Gazzola Court Lewiston"
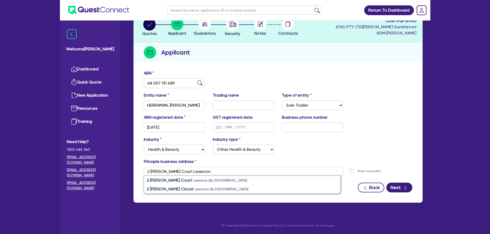
click at [193, 181] on small "Lewiston SA, Australia" at bounding box center [220, 181] width 54 height 4
type input "2 Gazzola Court Lewiston SA 5501"
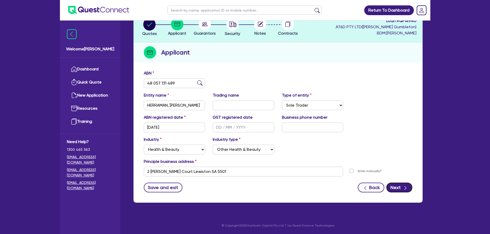
click at [405, 189] on icon "button" at bounding box center [405, 188] width 5 height 5
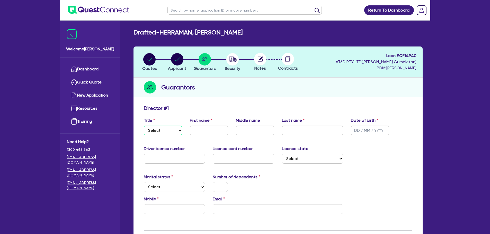
drag, startPoint x: 165, startPoint y: 131, endPoint x: 161, endPoint y: 134, distance: 5.2
click at [165, 131] on select "Select Mr Mrs Ms Miss Dr" at bounding box center [163, 131] width 38 height 10
select select "MR"
click at [144, 126] on select "Select Mr Mrs Ms Miss Dr" at bounding box center [163, 131] width 38 height 10
click at [206, 133] on input "text" at bounding box center [209, 131] width 38 height 10
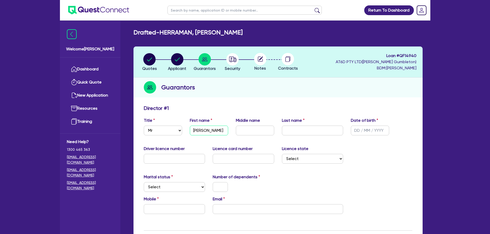
type input "Todd"
type input "Barrie"
type input "Herraman"
type input "27/01/1985"
click at [179, 159] on input "text" at bounding box center [174, 159] width 61 height 10
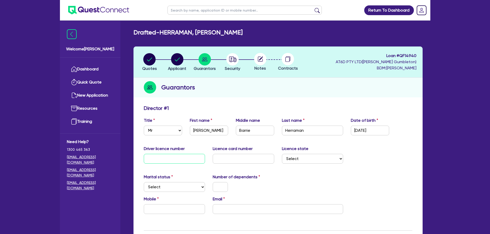
paste input "GZ2571"
type input "GZ2571"
click at [241, 160] on input "text" at bounding box center [243, 159] width 61 height 10
paste input "D02121369"
type input "D02121369"
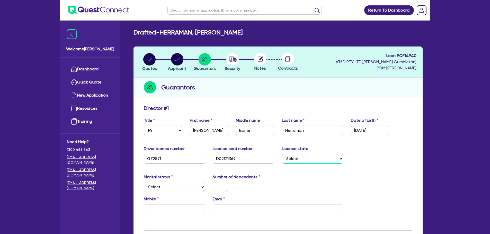
drag, startPoint x: 308, startPoint y: 159, endPoint x: 306, endPoint y: 163, distance: 3.6
click at [308, 159] on select "Select NSW VIC QLD TAS ACT SA NT WA" at bounding box center [312, 159] width 61 height 10
click at [282, 154] on select "Select NSW VIC QLD TAS ACT SA NT WA" at bounding box center [312, 159] width 61 height 10
click at [305, 160] on select "Select NSW VIC QLD TAS ACT SA NT WA" at bounding box center [312, 159] width 61 height 10
select select "SA"
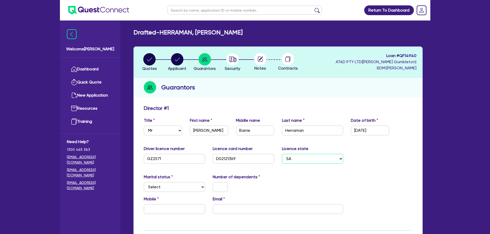
click at [282, 154] on select "Select NSW VIC QLD TAS ACT SA NT WA" at bounding box center [312, 159] width 61 height 10
click at [190, 188] on select "Select Single Married De Facto / Partner" at bounding box center [174, 187] width 61 height 10
select select "MARRIED"
click at [144, 182] on select "Select Single Married De Facto / Partner" at bounding box center [174, 187] width 61 height 10
click at [220, 188] on input "text" at bounding box center [220, 187] width 15 height 10
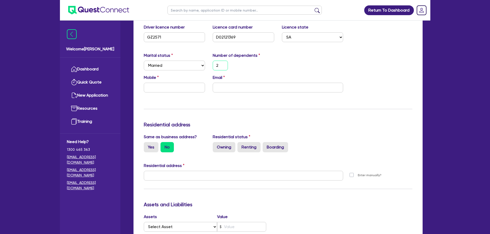
scroll to position [129, 0]
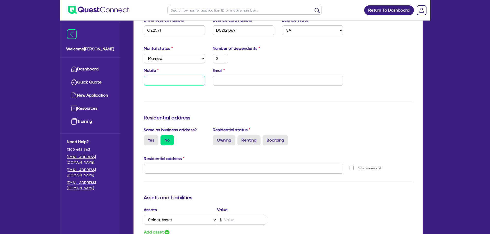
click at [175, 81] on input "text" at bounding box center [174, 81] width 61 height 10
paste input "0413 070 058"
type input "2"
type input "0413 070 058"
click at [260, 80] on input "email" at bounding box center [278, 81] width 130 height 10
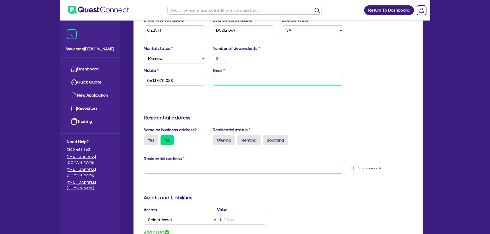
paste input "ktherraman@gmail.com"
type input "2"
type input "0413 070 058"
type input "ktherraman@gmail.com"
click at [339, 96] on div "Update residential status for Director #1 Boarding is only acceptable when the …" at bounding box center [278, 167] width 269 height 380
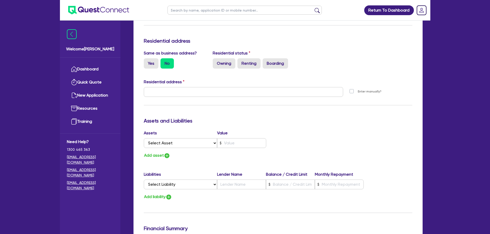
scroll to position [206, 0]
click at [150, 65] on label "Yes" at bounding box center [151, 63] width 15 height 10
click at [147, 61] on input "Yes" at bounding box center [145, 59] width 3 height 3
radio input "true"
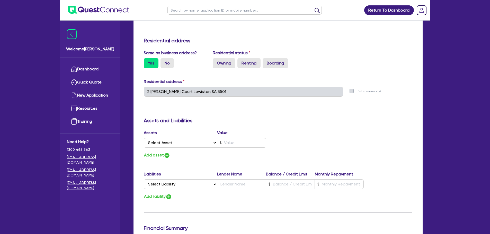
type input "2"
type input "0413 070 058"
type input "2 Gazzola Court Lewiston SA 5501"
click at [219, 62] on label "Owning" at bounding box center [224, 63] width 23 height 10
click at [216, 61] on input "Owning" at bounding box center [214, 59] width 3 height 3
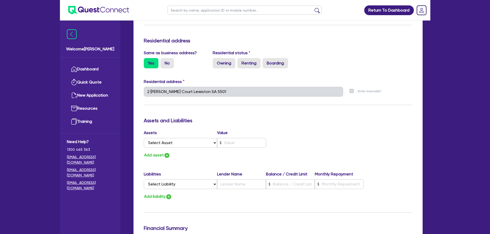
radio input "true"
type input "2"
type input "0413 070 058"
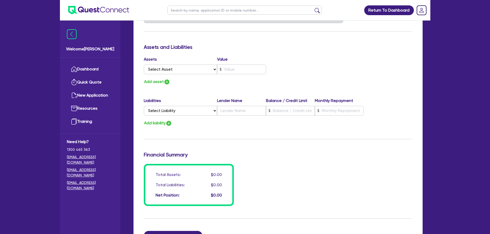
scroll to position [283, 0]
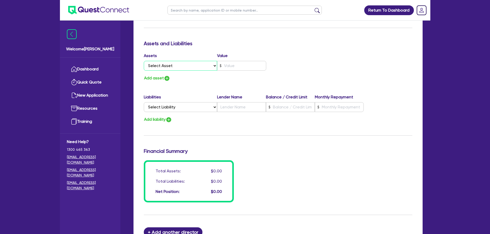
click at [186, 68] on select "Select Asset Cash Property Investment property Vehicle Truck Trailer Equipment …" at bounding box center [181, 66] width 74 height 10
select select "PROPERTY"
click at [144, 61] on select "Select Asset Cash Property Investment property Vehicle Truck Trailer Equipment …" at bounding box center [181, 66] width 74 height 10
type input "2"
type input "0413 070 058"
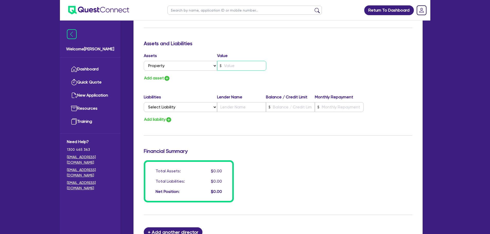
click at [231, 67] on input "text" at bounding box center [241, 66] width 49 height 10
type input "2"
type input "0413 070 058"
type input "1"
type input "2"
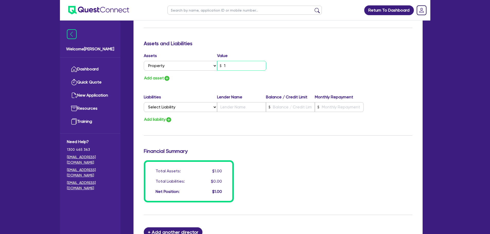
type input "0413 070 058"
type input "13"
type input "2"
type input "0413 070 058"
type input "130"
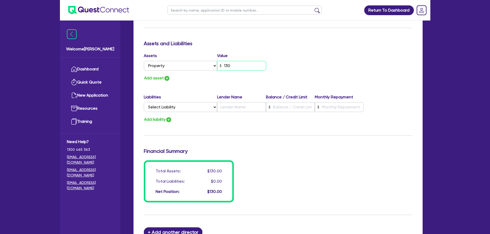
type input "2"
type input "0413 070 058"
type input "1,300"
type input "2"
type input "0413 070 058"
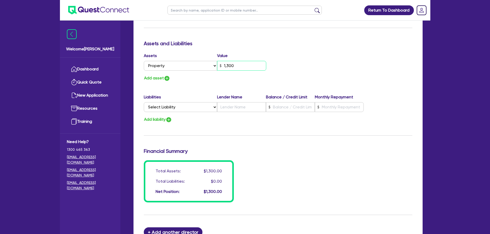
type input "13,000"
type input "2"
type input "0413 070 058"
type input "130,000"
type input "2"
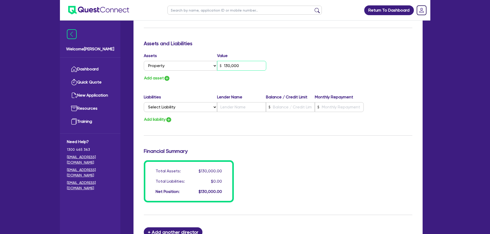
type input "0413 070 058"
type input "1,300,000"
click at [167, 78] on img "button" at bounding box center [167, 78] width 6 height 6
type input "2"
type input "0413 070 058"
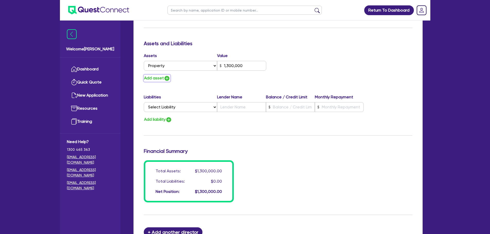
type input "1,300,000"
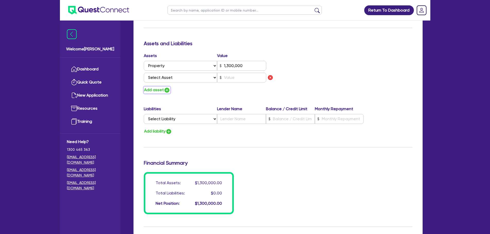
click at [165, 90] on img "button" at bounding box center [167, 90] width 6 height 6
type input "2"
type input "0413 070 058"
type input "1,300,000"
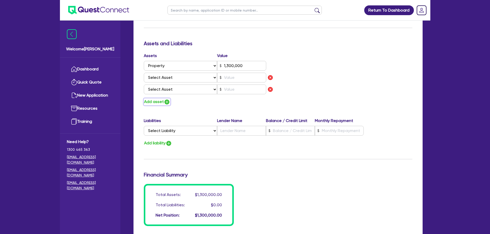
click at [164, 101] on img "button" at bounding box center [167, 102] width 6 height 6
type input "2"
type input "0413 070 058"
type input "1,300,000"
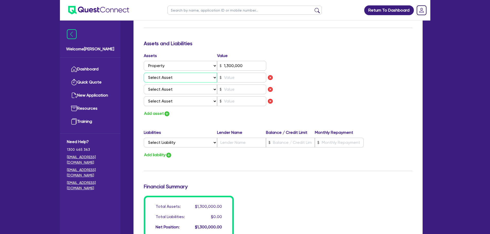
click at [204, 77] on select "Select Asset Cash Property Investment property Vehicle Truck Trailer Equipment …" at bounding box center [181, 78] width 74 height 10
select select "VEHICLE"
click at [144, 73] on select "Select Asset Cash Property Investment property Vehicle Truck Trailer Equipment …" at bounding box center [181, 78] width 74 height 10
type input "2"
type input "0413 070 058"
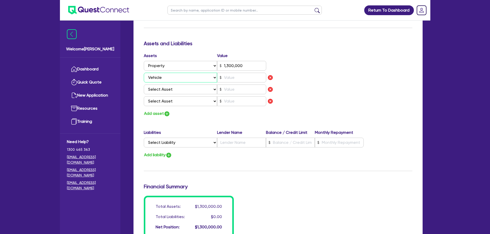
type input "1,300,000"
click at [235, 78] on input "text" at bounding box center [241, 78] width 49 height 10
type input "2"
type input "0413 070 058"
type input "1,300,000"
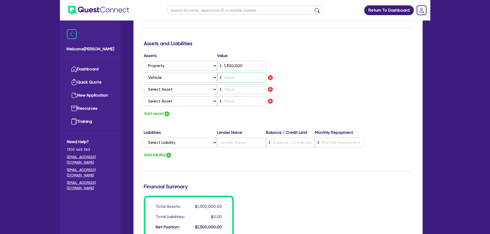
type input "3"
type input "2"
type input "0413 070 058"
type input "1,300,000"
type input "30"
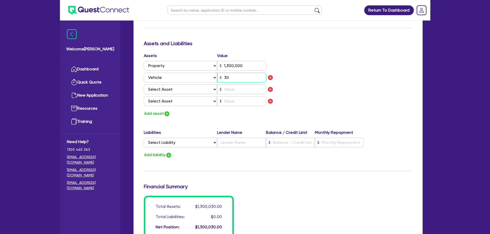
type input "2"
type input "0413 070 058"
type input "1,300,000"
type input "300"
type input "2"
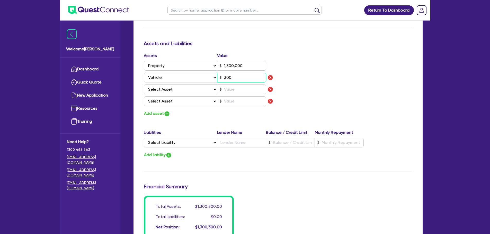
type input "0413 070 058"
type input "1,300,000"
type input "3,000"
type input "2"
type input "0413 070 058"
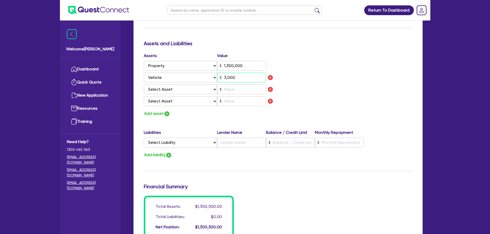
type input "1,300,000"
type input "30,000"
click at [186, 88] on select "Select Asset Cash Property Investment property Vehicle Truck Trailer Equipment …" at bounding box center [181, 90] width 74 height 10
select select "HOUSEHOLD_PERSONAL"
click at [144, 85] on select "Select Asset Cash Property Investment property Vehicle Truck Trailer Equipment …" at bounding box center [181, 90] width 74 height 10
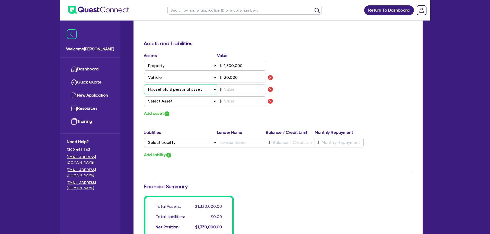
type input "2"
type input "0413 070 058"
type input "1,300,000"
type input "30,000"
click at [236, 90] on input "text" at bounding box center [241, 90] width 49 height 10
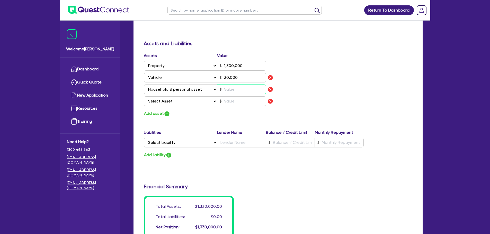
type input "2"
type input "0413 070 058"
type input "1,300,000"
type input "30,000"
type input "1"
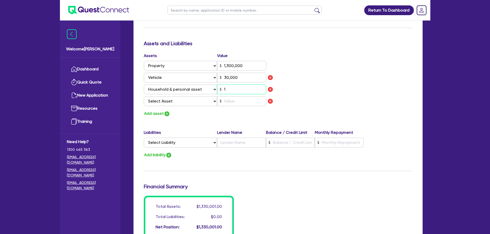
type input "2"
type input "0413 070 058"
type input "1,300,000"
type input "30,000"
type input "12"
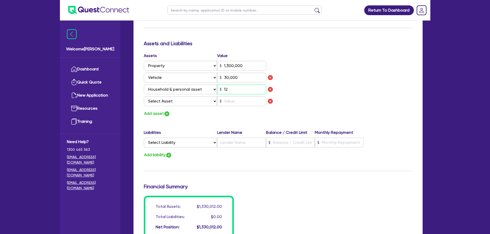
type input "2"
type input "0413 070 058"
type input "1,300,000"
type input "30,000"
type input "120"
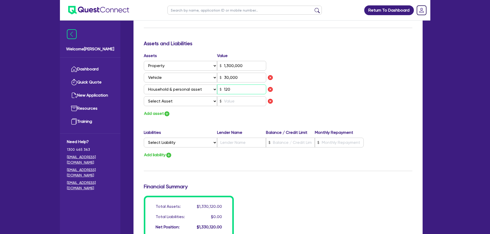
type input "2"
type input "0413 070 058"
type input "1,300,000"
type input "30,000"
type input "1,200"
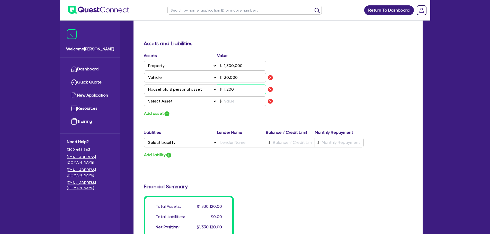
type input "2"
type input "0413 070 058"
type input "1,300,000"
type input "30,000"
type input "12,000"
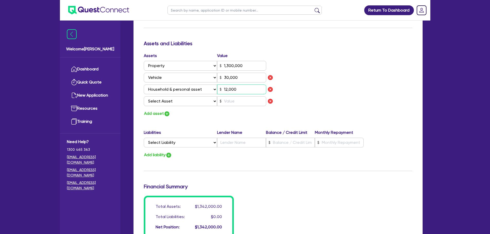
type input "2"
type input "0413 070 058"
type input "1,300,000"
type input "30,000"
type input "120,000"
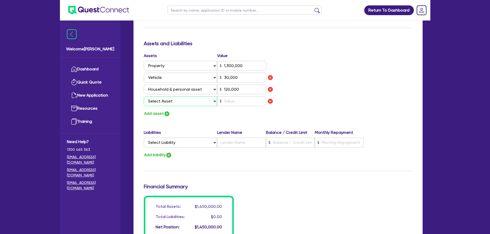
click at [209, 104] on select "Select Asset Cash Property Investment property Vehicle Truck Trailer Equipment …" at bounding box center [181, 101] width 74 height 10
select select "EQUIPMENT"
click at [144, 96] on select "Select Asset Cash Property Investment property Vehicle Truck Trailer Equipment …" at bounding box center [181, 101] width 74 height 10
type input "2"
type input "0413 070 058"
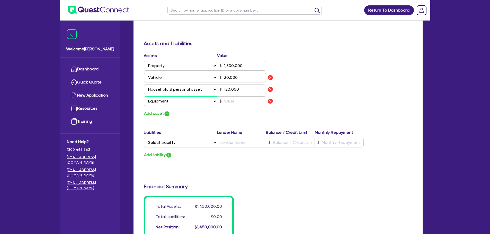
type input "1,300,000"
type input "30,000"
type input "120,000"
click at [238, 104] on input "text" at bounding box center [241, 101] width 49 height 10
type input "2"
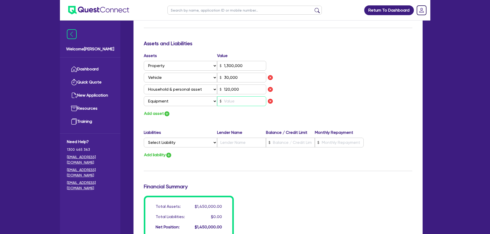
type input "0413 070 058"
type input "1,300,000"
type input "30,000"
type input "120,000"
type input "1"
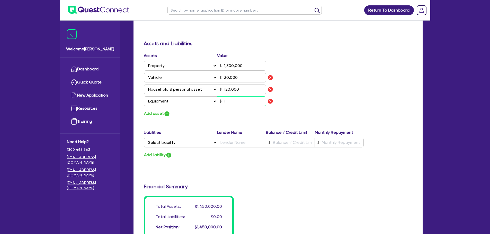
type input "2"
type input "0413 070 058"
type input "1,300,000"
type input "30,000"
type input "120,000"
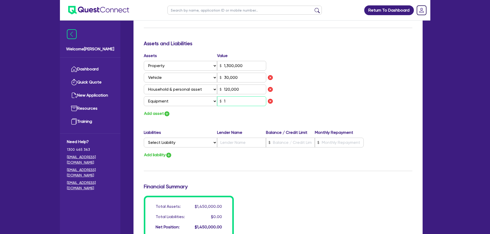
type input "15"
type input "2"
type input "0413 070 058"
type input "1,300,000"
type input "30,000"
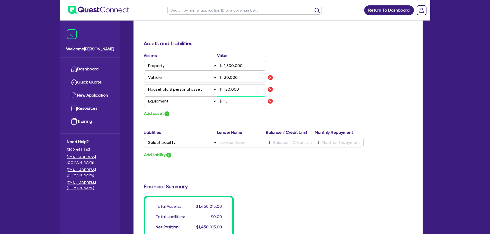
type input "120,000"
type input "150"
type input "2"
type input "0413 070 058"
type input "1,300,000"
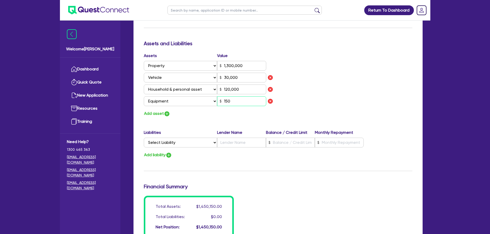
type input "30,000"
type input "120,000"
type input "1,500"
type input "2"
type input "0413 070 058"
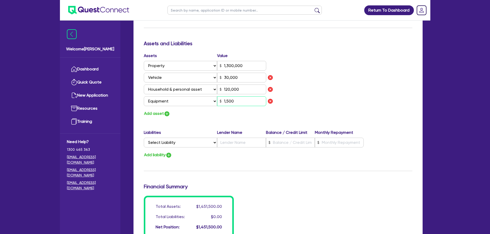
type input "1,300,000"
type input "30,000"
type input "120,000"
type input "15,000"
click at [203, 117] on div "Update residential status for Director #1 Boarding is only acceptable when the …" at bounding box center [278, 30] width 269 height 416
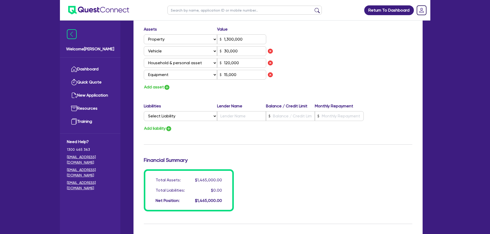
scroll to position [334, 0]
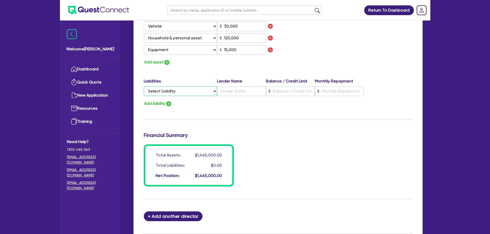
click at [175, 91] on select "Select Liability Credit card Mortgage Investment property loan Vehicle loan Tru…" at bounding box center [180, 91] width 73 height 10
select select "MORTGAGE"
click at [144, 86] on select "Select Liability Credit card Mortgage Investment property loan Vehicle loan Tru…" at bounding box center [180, 91] width 73 height 10
type input "2"
type input "0413 070 058"
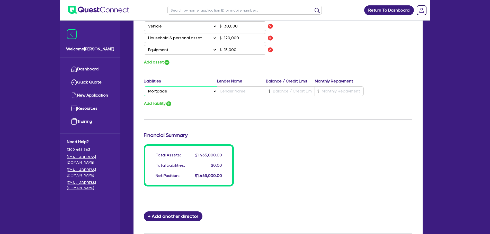
type input "1,300,000"
type input "30,000"
type input "120,000"
type input "15,000"
click at [237, 91] on input "text" at bounding box center [241, 91] width 49 height 10
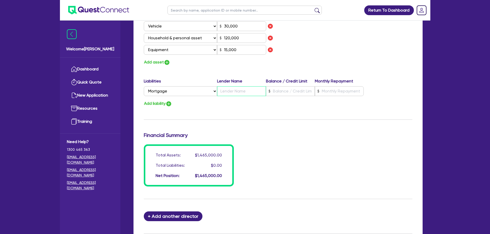
type input "2"
type input "0413 070 058"
type input "1,300,000"
type input "A"
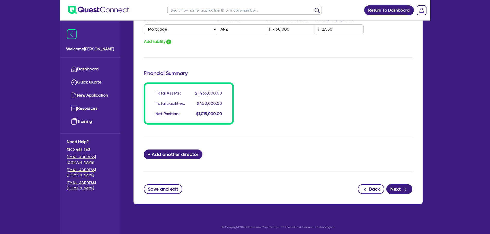
scroll to position [398, 0]
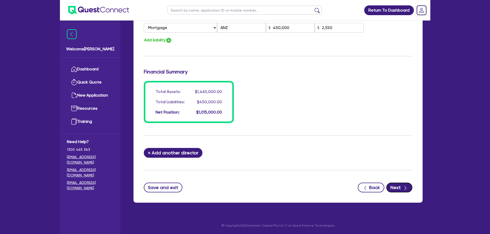
click at [396, 189] on button "Next" at bounding box center [399, 188] width 26 height 10
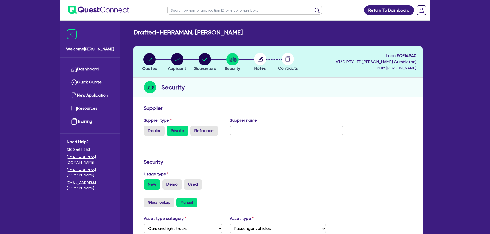
click at [240, 150] on form "Supplier Supplier type Dealer Private Refinance Supplier name Security Usage ty…" at bounding box center [278, 227] width 269 height 245
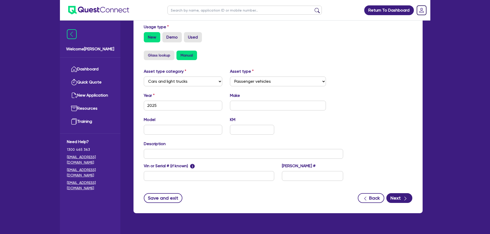
scroll to position [154, 0]
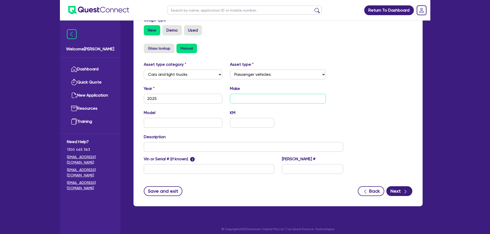
click at [248, 100] on input "text" at bounding box center [278, 99] width 96 height 10
click at [178, 123] on input "text" at bounding box center [183, 123] width 79 height 10
click at [240, 121] on input "text" at bounding box center [252, 123] width 44 height 10
click at [291, 110] on div "Model Jolion Facelift Premium 4x2 KM 10" at bounding box center [243, 121] width 207 height 22
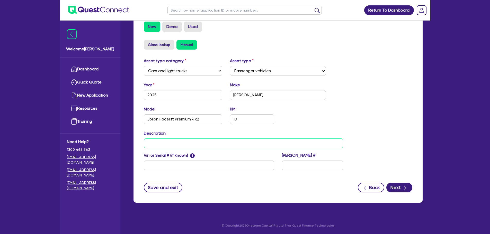
click at [224, 142] on input "text" at bounding box center [244, 144] width 200 height 10
click at [220, 166] on input "text" at bounding box center [209, 166] width 130 height 10
click at [285, 186] on div "Save and exit Back Next" at bounding box center [278, 188] width 276 height 10
click at [399, 188] on button "Next" at bounding box center [399, 188] width 26 height 10
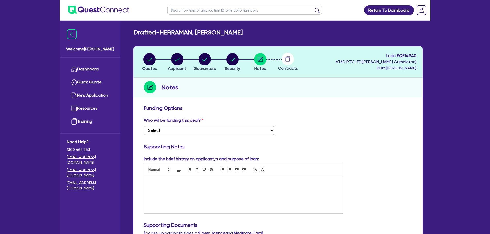
click at [472, 116] on div "Return To Dashboard Edit Profile Logout Welcome Nathan Dashboard Quick Quote Ne…" at bounding box center [245, 229] width 490 height 459
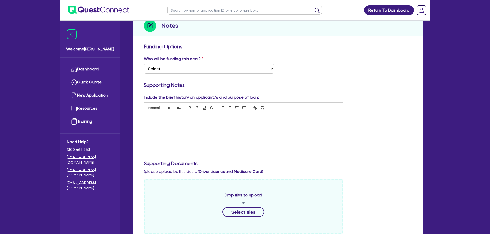
scroll to position [77, 0]
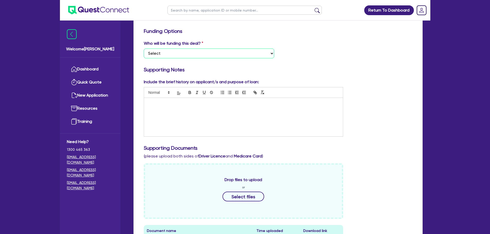
click at [169, 51] on select "Select I want Quest to fund 100% I will fund 100% I will co-fund with Quest Oth…" at bounding box center [209, 54] width 130 height 10
click at [144, 49] on select "Select I want Quest to fund 100% I will fund 100% I will co-fund with Quest Oth…" at bounding box center [209, 54] width 130 height 10
click at [181, 105] on p at bounding box center [243, 103] width 191 height 5
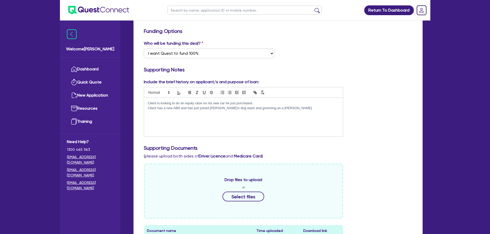
click at [275, 109] on p "Client has a new ABN and has just joined Jim's dog wash and grooming as a fran" at bounding box center [243, 108] width 191 height 5
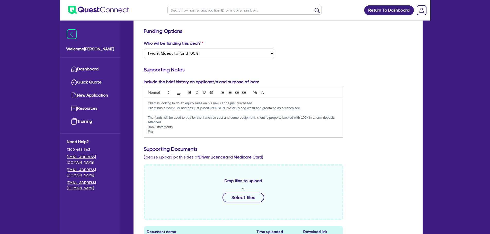
click at [282, 109] on p "Client has a new ABN and has just joined Jim's dog wash and grooming as a franc…" at bounding box center [243, 108] width 191 height 5
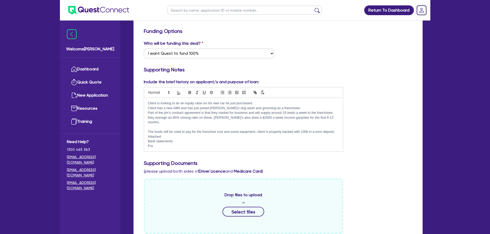
click at [281, 116] on p "they average an 85% closing ratio on these. Jim's also does a $2500 a week inco…" at bounding box center [243, 121] width 191 height 10
click at [157, 144] on p "Fra" at bounding box center [243, 146] width 191 height 5
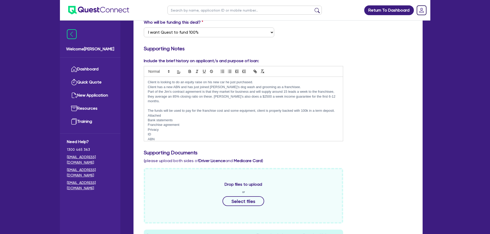
scroll to position [103, 0]
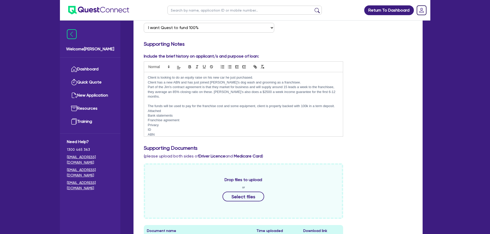
click at [160, 132] on p "ABN" at bounding box center [243, 134] width 191 height 5
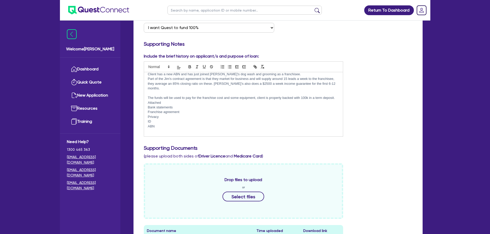
scroll to position [0, 0]
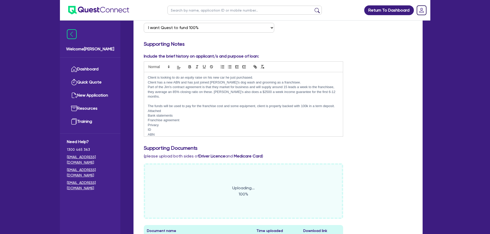
click at [161, 132] on p "ABN" at bounding box center [243, 134] width 191 height 5
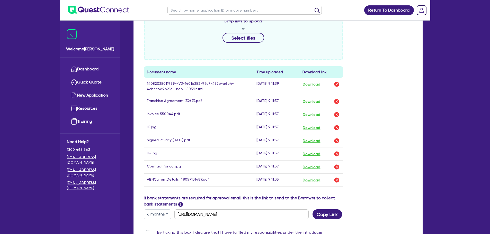
scroll to position [309, 0]
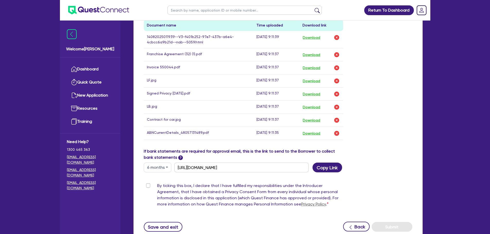
click at [145, 185] on div "By ticking this box, I declare that I have fulfilled my responsibilities under …" at bounding box center [244, 196] width 200 height 27
click at [157, 185] on label "By ticking this box, I declare that I have fulfilled my responsibilities under …" at bounding box center [250, 196] width 186 height 27
click at [146, 185] on input "By ticking this box, I declare that I have fulfilled my responsibilities under …" at bounding box center [146, 185] width 4 height 5
click at [391, 226] on button "Submit" at bounding box center [392, 227] width 41 height 10
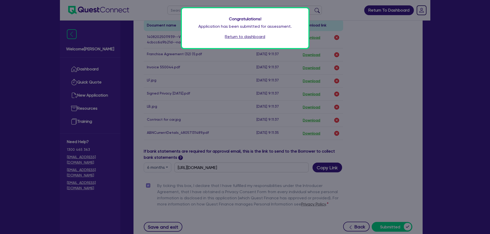
click at [247, 36] on link "Return to dashboard" at bounding box center [245, 37] width 40 height 6
